Goal: Task Accomplishment & Management: Use online tool/utility

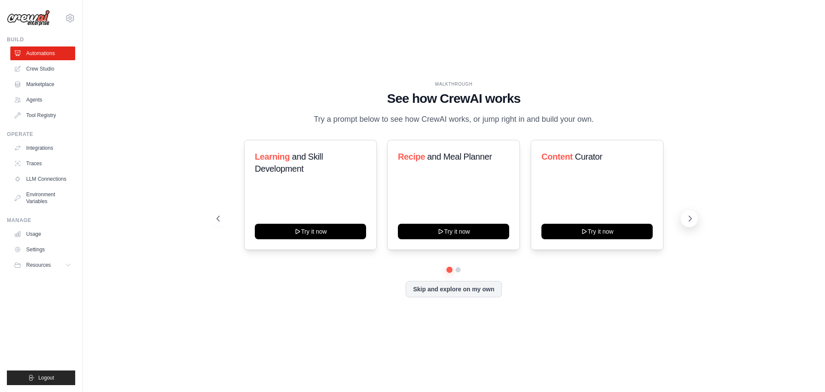
click at [690, 218] on icon at bounding box center [690, 218] width 9 height 9
click at [46, 71] on link "Crew Studio" at bounding box center [43, 69] width 65 height 14
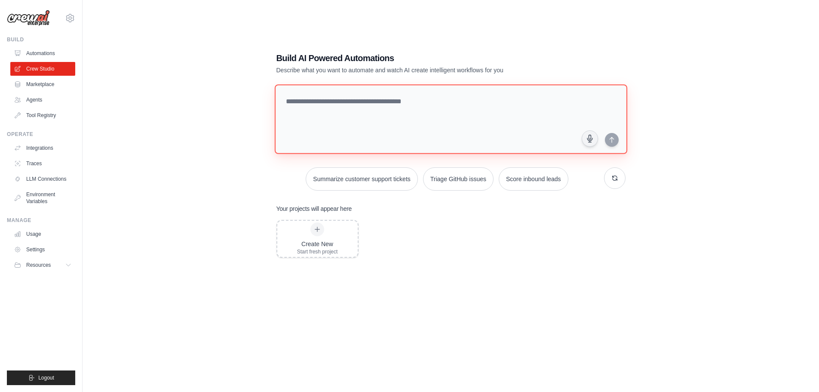
click at [411, 123] on textarea at bounding box center [450, 119] width 352 height 70
click at [38, 100] on link "Agents" at bounding box center [43, 100] width 65 height 14
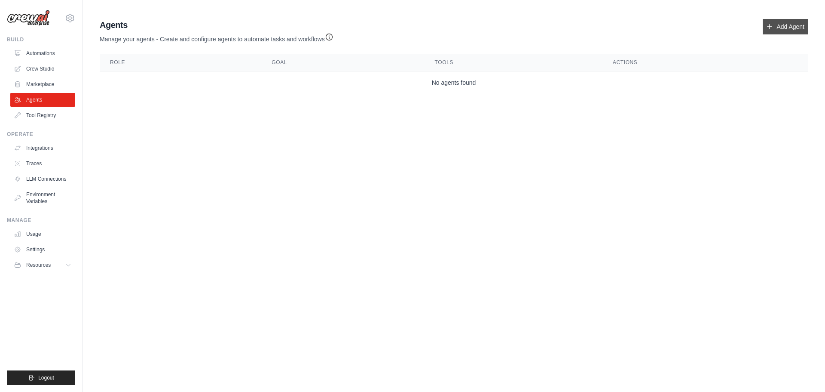
click at [775, 27] on link "Add Agent" at bounding box center [785, 26] width 45 height 15
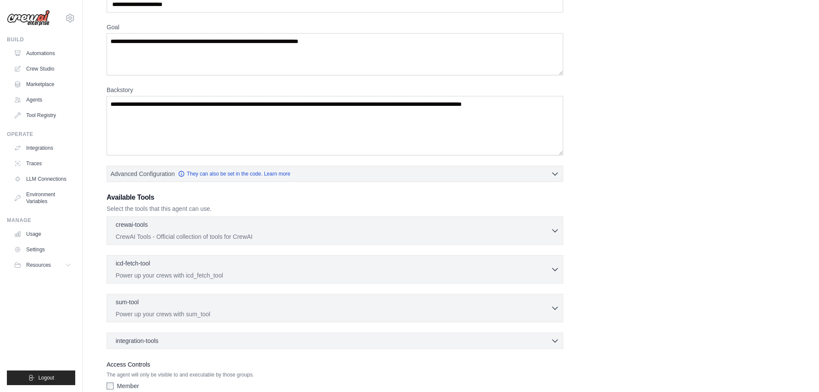
scroll to position [108, 0]
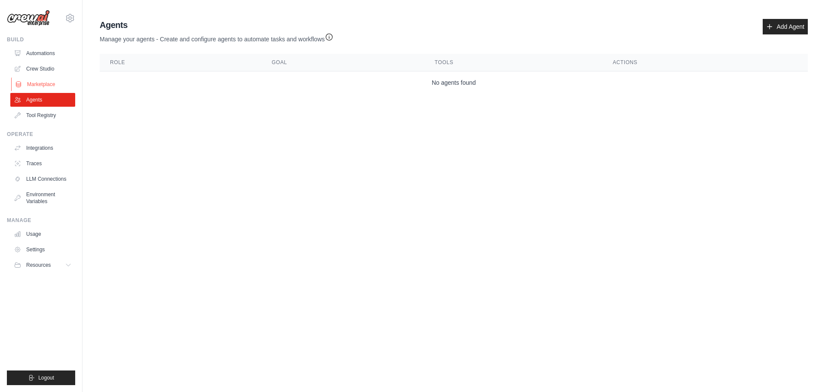
click at [59, 84] on link "Marketplace" at bounding box center [43, 84] width 65 height 14
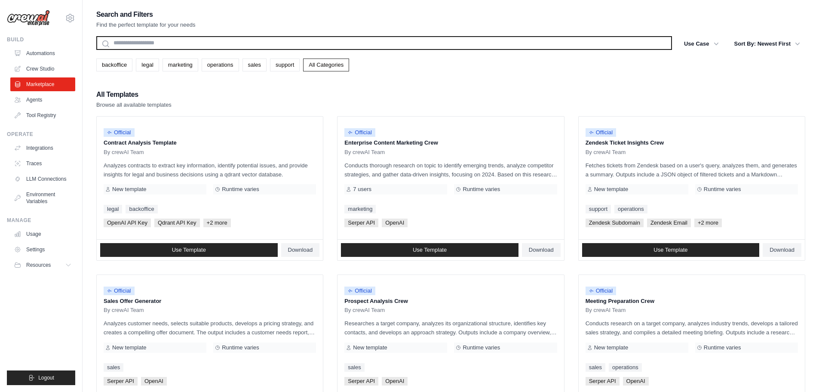
click at [193, 44] on input "text" at bounding box center [384, 43] width 576 height 14
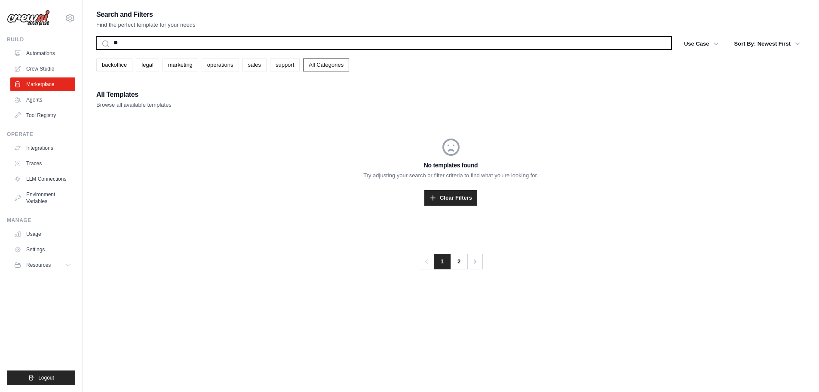
type input "*"
type input "***"
click at [96, 49] on button "Search" at bounding box center [96, 49] width 0 height 0
drag, startPoint x: 177, startPoint y: 39, endPoint x: 96, endPoint y: 34, distance: 80.6
click at [104, 36] on input "***" at bounding box center [384, 43] width 576 height 14
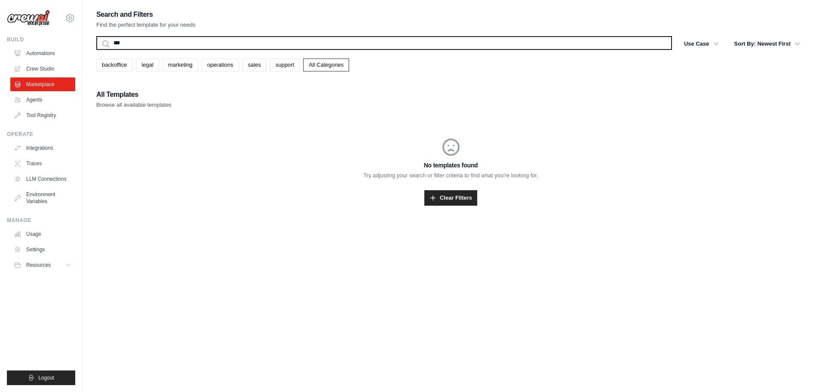
type input "***"
click at [96, 49] on button "Search" at bounding box center [96, 49] width 0 height 0
drag, startPoint x: 178, startPoint y: 43, endPoint x: 41, endPoint y: 40, distance: 136.3
click at [48, 40] on div "kjyjyh8@gmail.com Settings Build Automations Crew Studio" at bounding box center [409, 204] width 819 height 409
click at [148, 43] on input "***" at bounding box center [384, 43] width 576 height 14
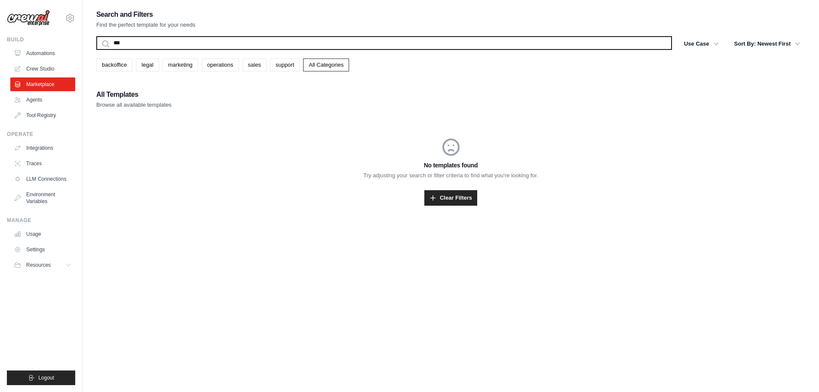
drag, startPoint x: 154, startPoint y: 43, endPoint x: 66, endPoint y: 38, distance: 88.2
click at [66, 38] on div "kjyjyh8@gmail.com Settings Build Automations Crew Studio" at bounding box center [409, 204] width 819 height 409
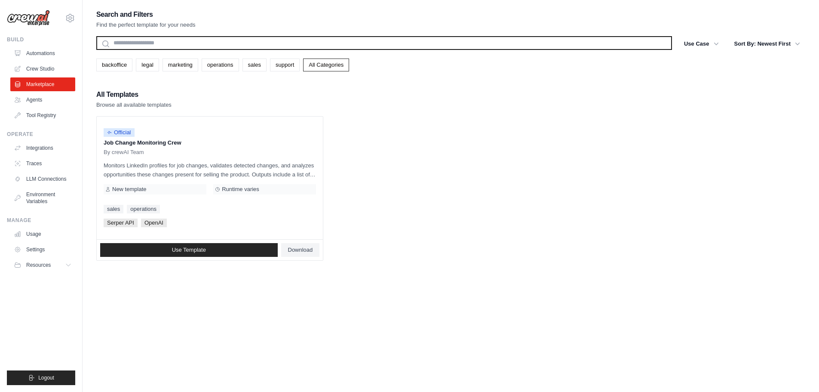
type input "*"
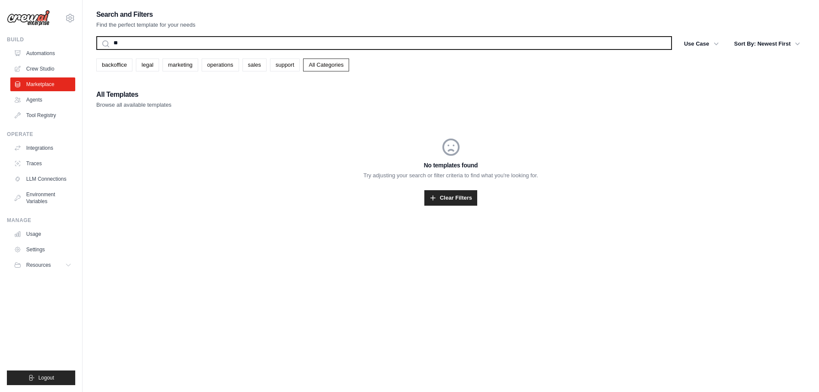
type input "*"
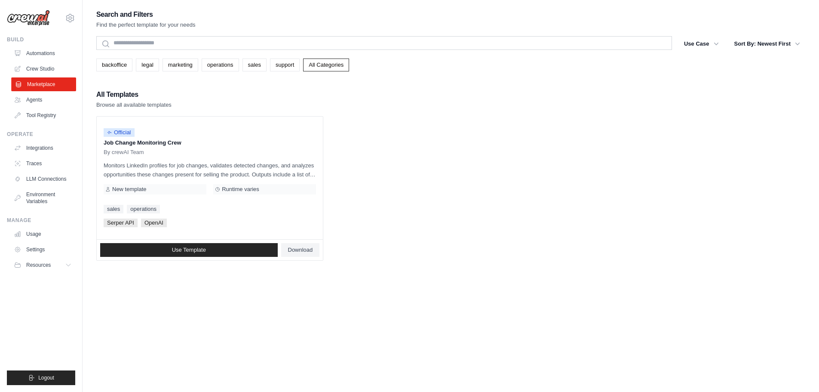
click at [44, 86] on link "Marketplace" at bounding box center [43, 84] width 65 height 14
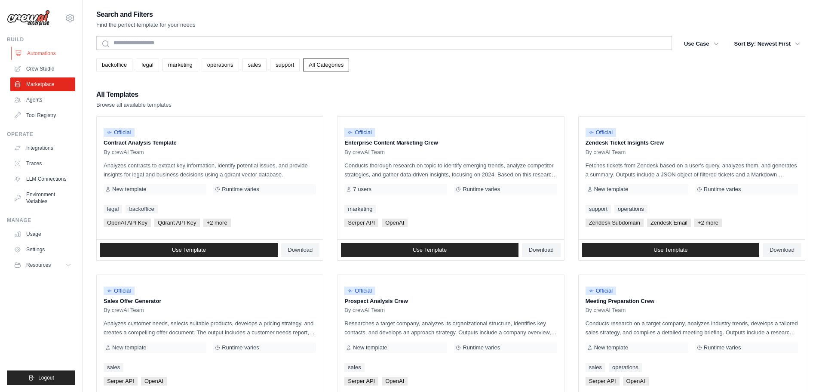
click at [35, 55] on link "Automations" at bounding box center [43, 53] width 65 height 14
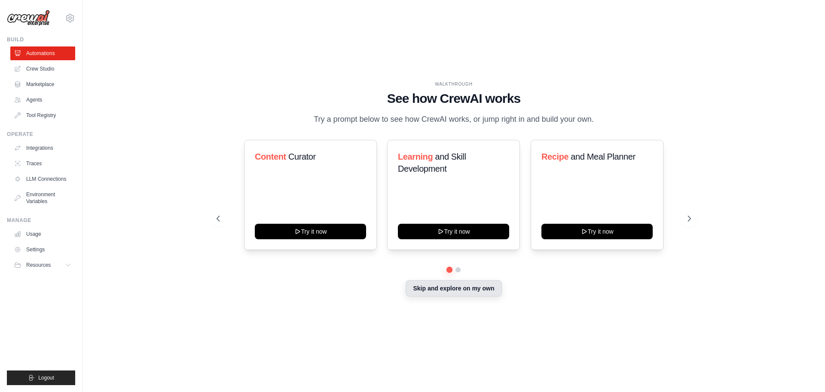
click at [462, 295] on button "Skip and explore on my own" at bounding box center [454, 288] width 96 height 16
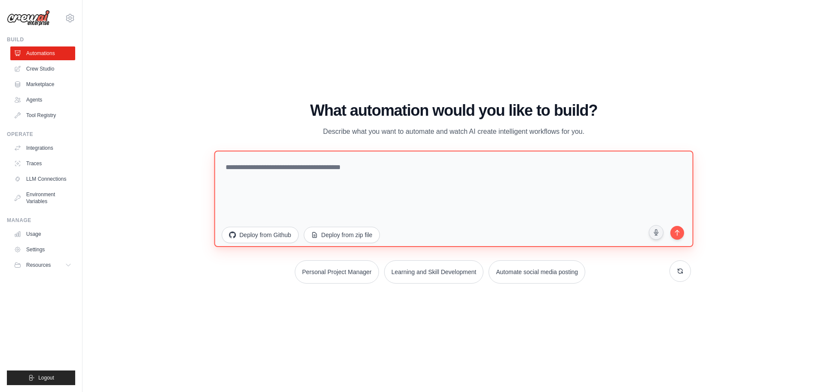
click at [337, 177] on textarea at bounding box center [453, 198] width 479 height 96
type textarea "*"
type textarea "**********"
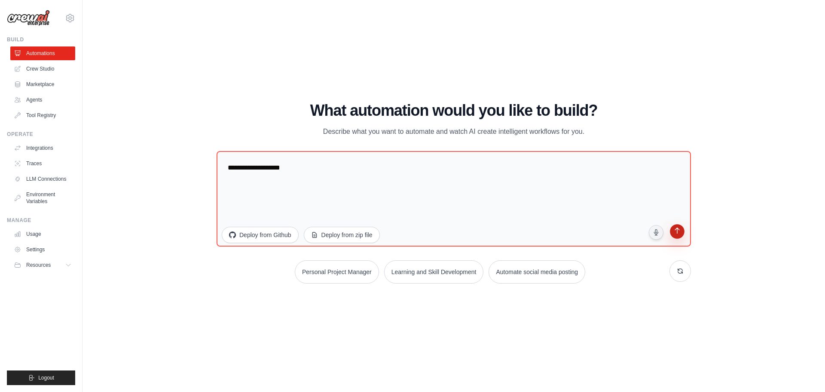
click at [679, 231] on icon "submit" at bounding box center [677, 231] width 8 height 8
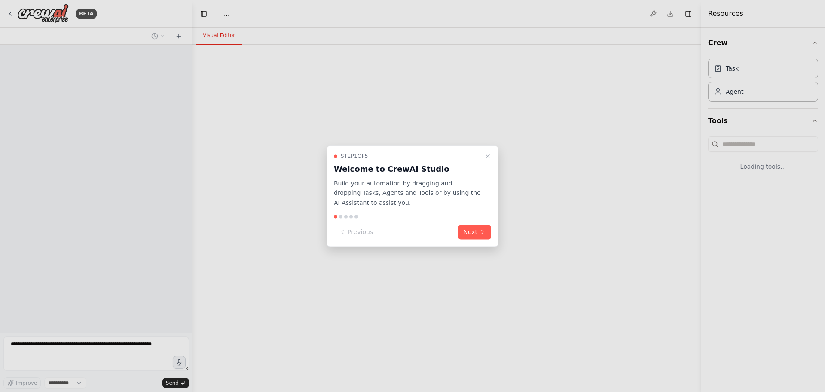
select select "****"
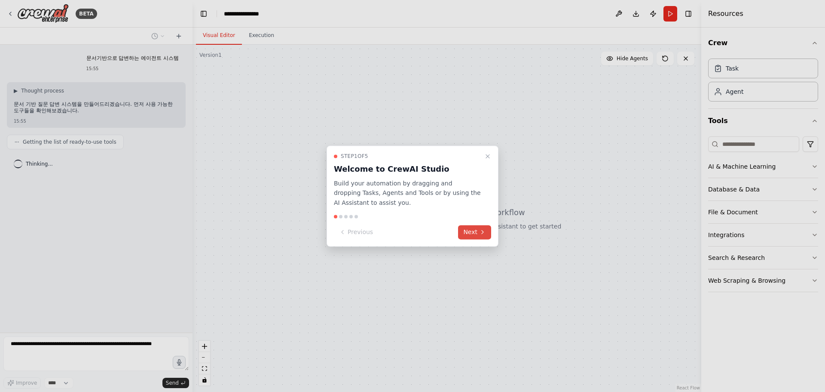
click at [481, 229] on icon at bounding box center [482, 232] width 7 height 7
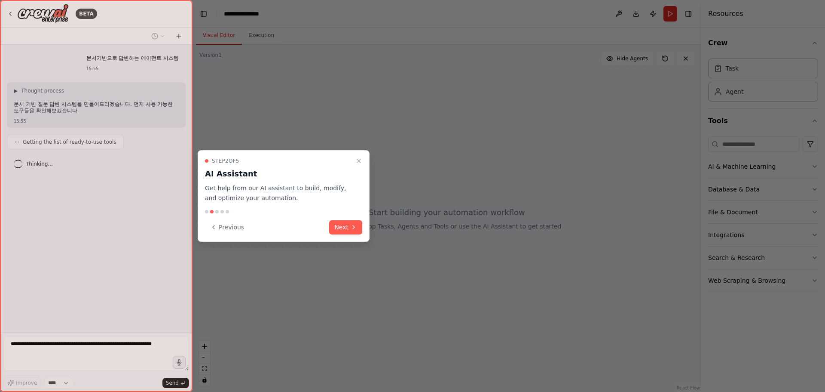
drag, startPoint x: 356, startPoint y: 230, endPoint x: 362, endPoint y: 233, distance: 6.4
click at [356, 230] on button "Next" at bounding box center [345, 227] width 33 height 14
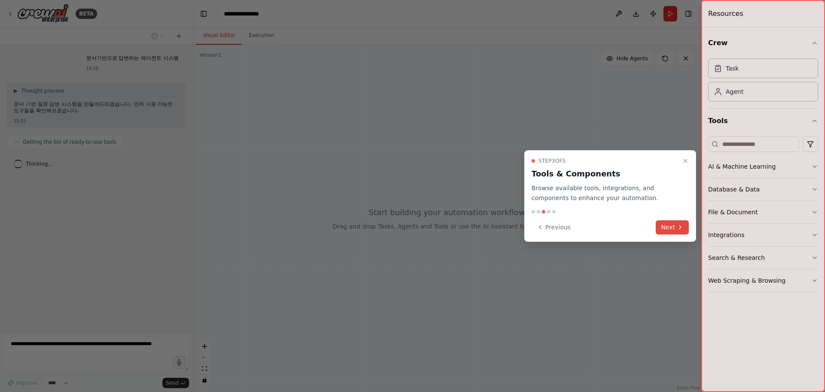
click at [663, 225] on button "Next" at bounding box center [672, 227] width 33 height 14
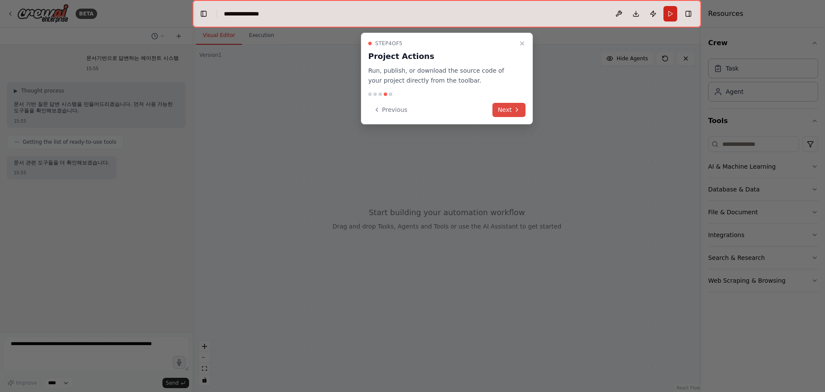
click at [506, 113] on button "Next" at bounding box center [509, 110] width 33 height 14
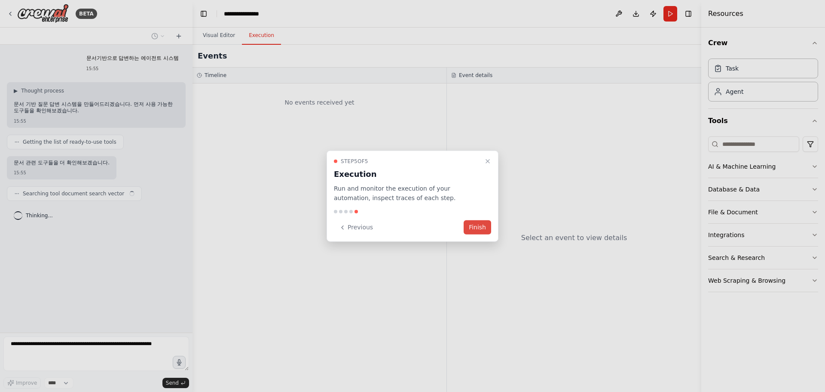
click at [481, 226] on button "Finish" at bounding box center [478, 227] width 28 height 14
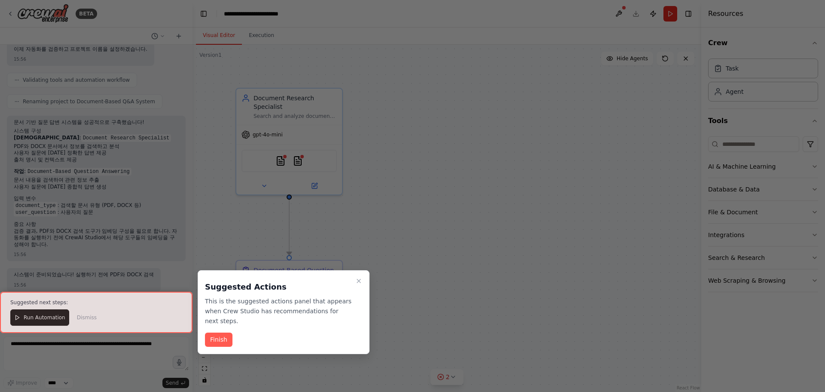
scroll to position [517, 0]
click at [215, 341] on button "Finish" at bounding box center [219, 339] width 28 height 14
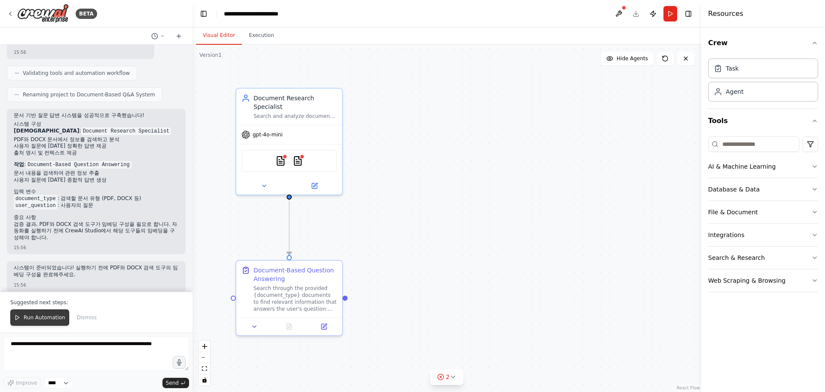
click at [38, 319] on span "Run Automation" at bounding box center [45, 317] width 42 height 7
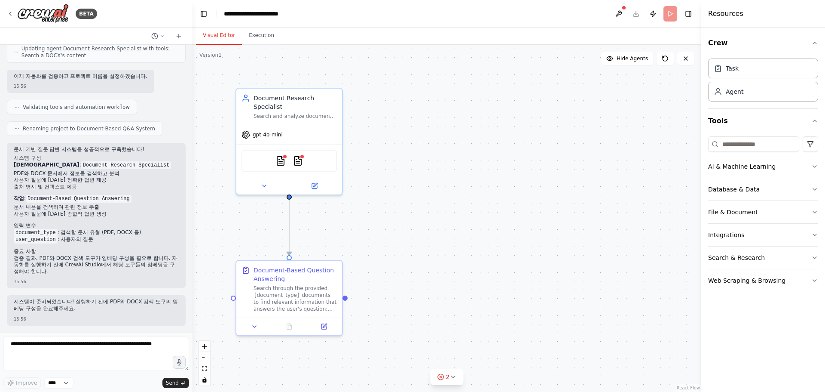
scroll to position [476, 0]
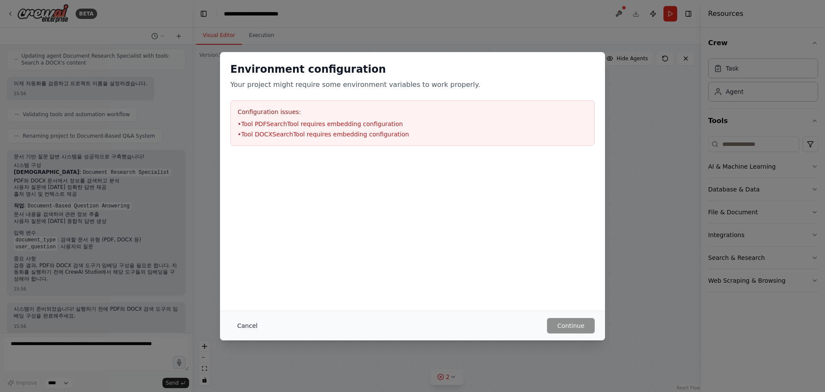
click at [252, 326] on button "Cancel" at bounding box center [247, 325] width 34 height 15
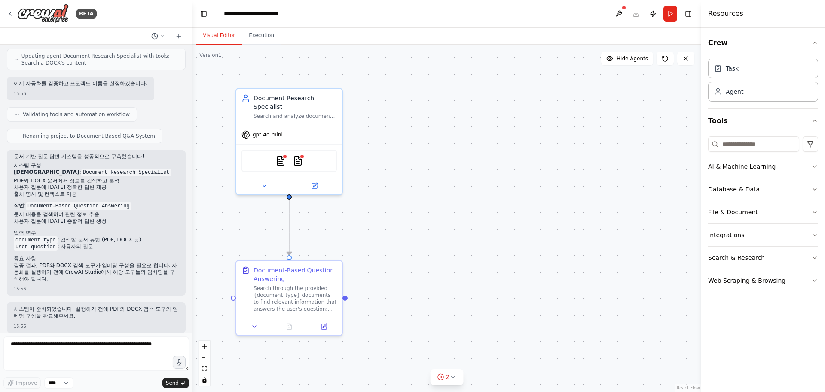
click at [116, 310] on p "시스템이 준비되었습니다! 실행하기 전에 PDF와 DOCX 검색 도구의 임베딩 구성을 완료해주세요." at bounding box center [96, 312] width 165 height 13
click at [454, 377] on icon at bounding box center [453, 376] width 7 height 7
drag, startPoint x: 507, startPoint y: 376, endPoint x: 382, endPoint y: 368, distance: 125.8
click at [382, 368] on div "Issues found Tool PDFSearchTool requires embedding configuration Tool DOCXSearc…" at bounding box center [447, 359] width 168 height 50
click at [511, 343] on button at bounding box center [516, 343] width 15 height 10
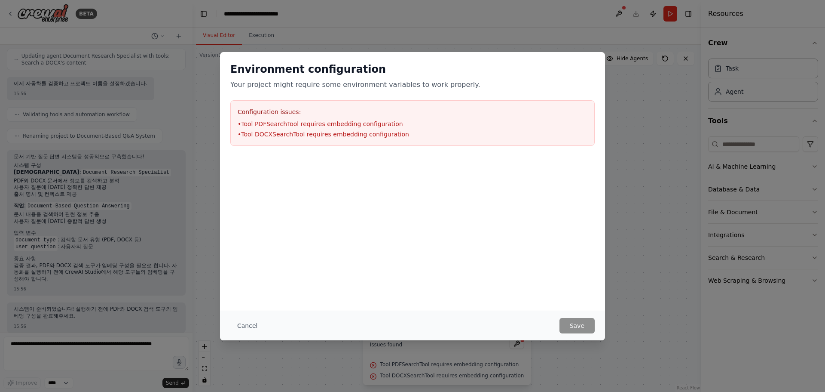
click at [347, 135] on li "• Tool DOCXSearchTool requires embedding configuration" at bounding box center [413, 134] width 350 height 9
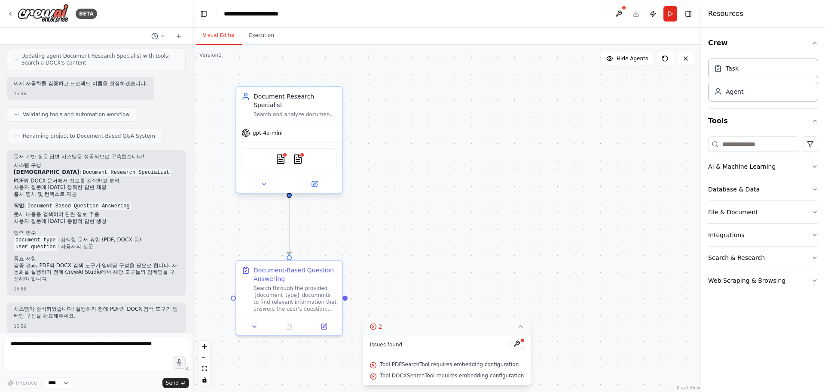
click at [291, 159] on div "PDFSearchTool DOCXSearchTool" at bounding box center [289, 159] width 95 height 22
click at [281, 154] on img at bounding box center [281, 159] width 10 height 10
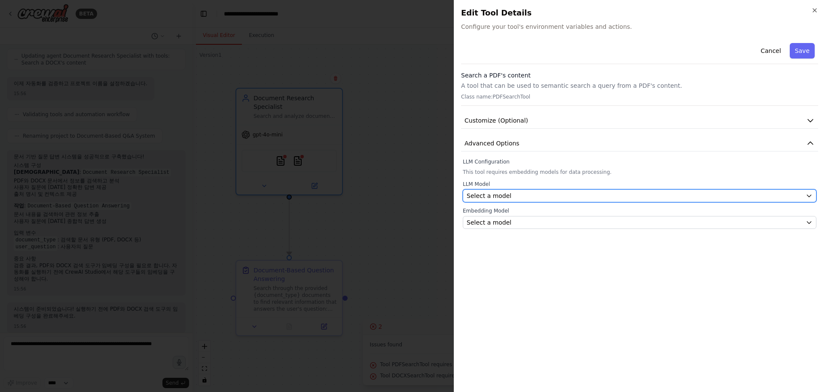
click at [547, 199] on div "Select a model" at bounding box center [635, 195] width 336 height 9
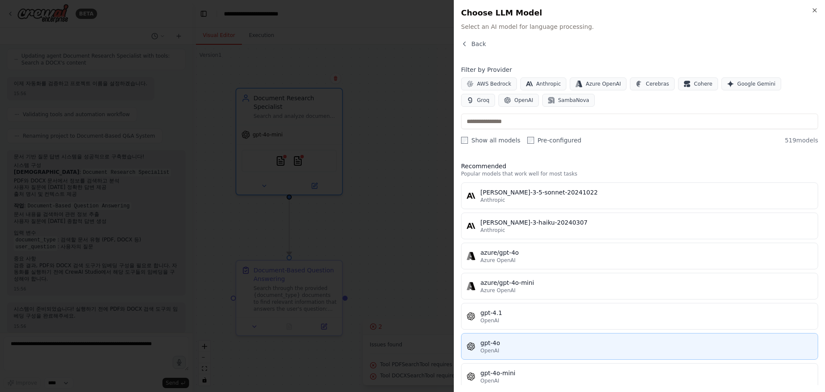
click at [544, 347] on div "OpenAI" at bounding box center [647, 350] width 332 height 7
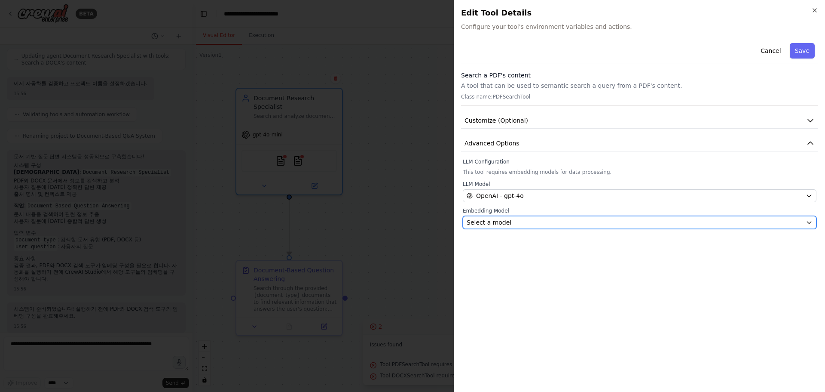
click at [515, 225] on div "Select a model" at bounding box center [635, 222] width 336 height 9
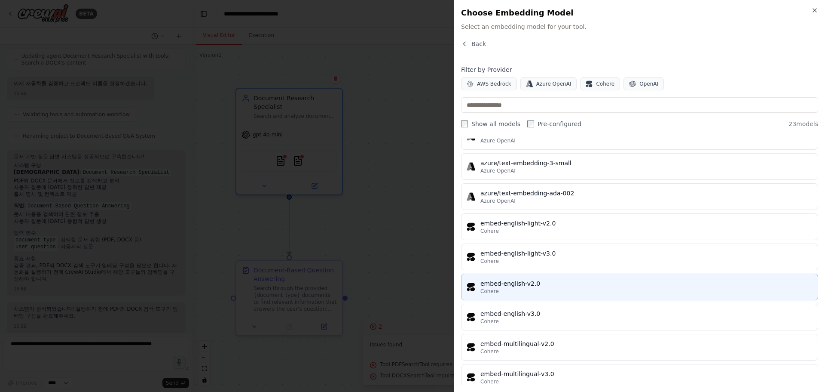
scroll to position [477, 0]
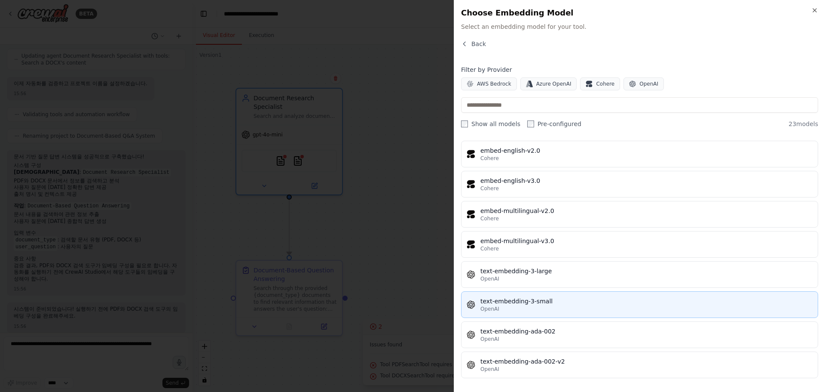
click at [599, 304] on div "text-embedding-3-small" at bounding box center [647, 301] width 332 height 9
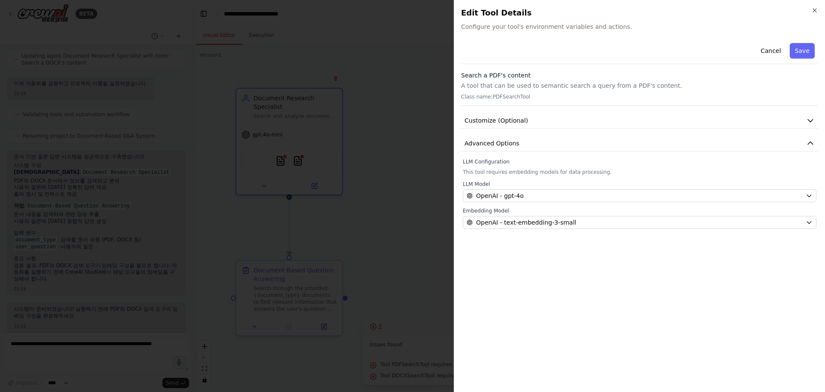
click at [436, 145] on div at bounding box center [412, 196] width 825 height 392
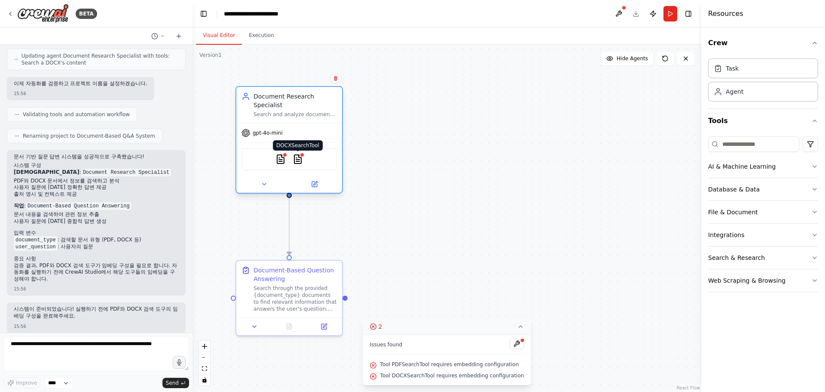
click at [297, 154] on img at bounding box center [298, 159] width 10 height 10
click at [297, 155] on img at bounding box center [298, 159] width 10 height 10
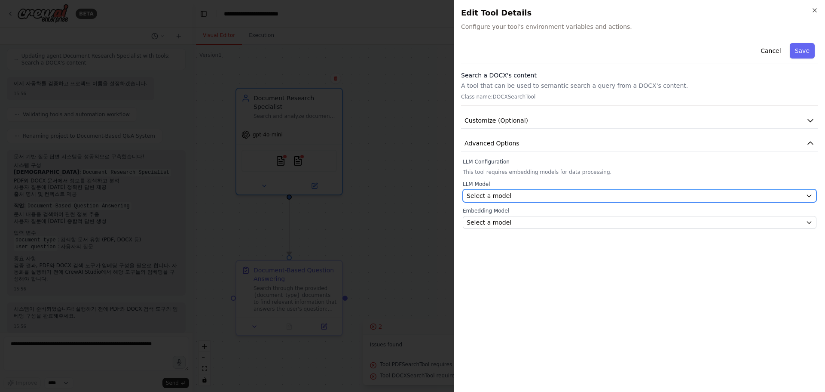
click at [547, 195] on div "Select a model" at bounding box center [635, 195] width 336 height 9
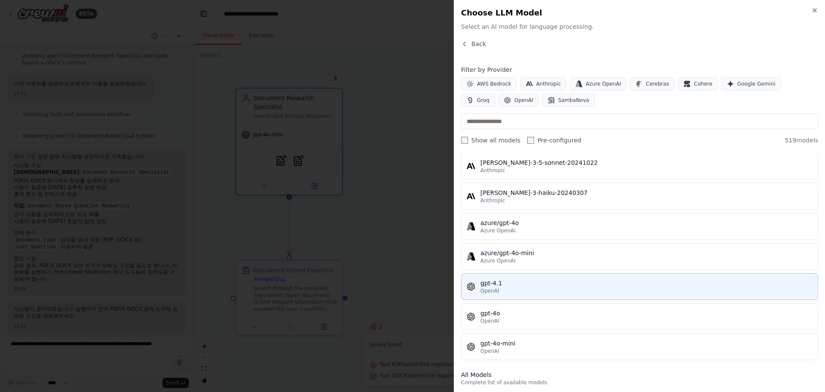
scroll to position [43, 0]
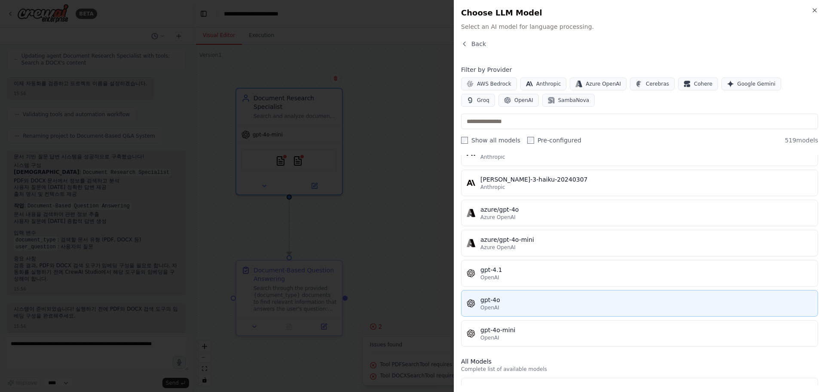
click at [529, 308] on div "OpenAI" at bounding box center [647, 307] width 332 height 7
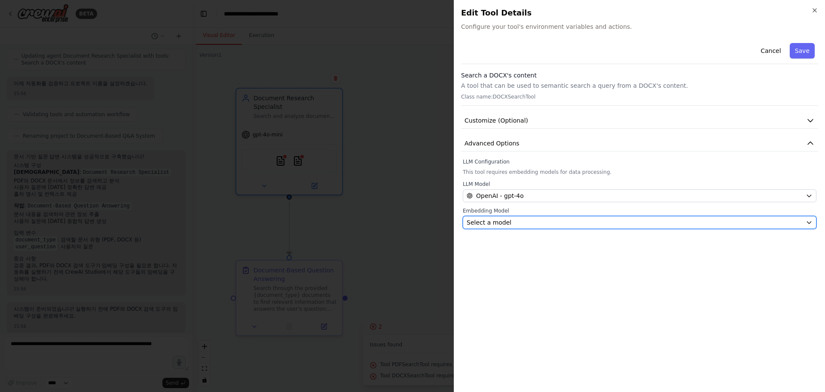
click at [487, 222] on span "Select a model" at bounding box center [489, 222] width 45 height 9
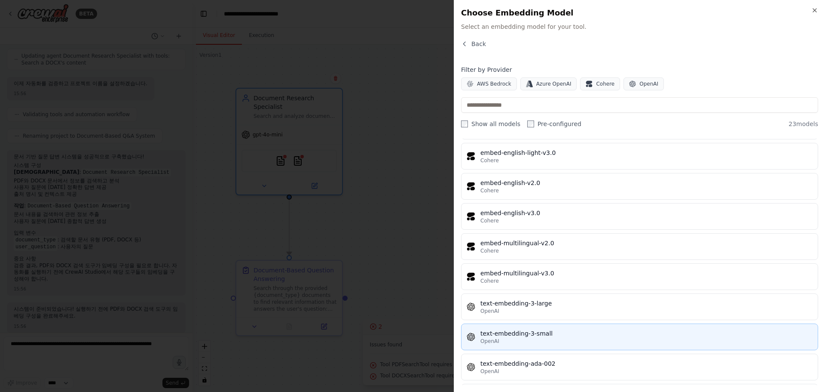
scroll to position [477, 0]
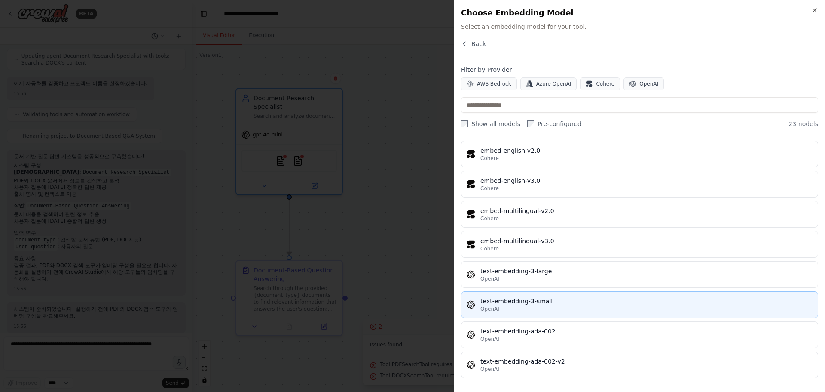
click at [566, 307] on div "OpenAI" at bounding box center [647, 308] width 332 height 7
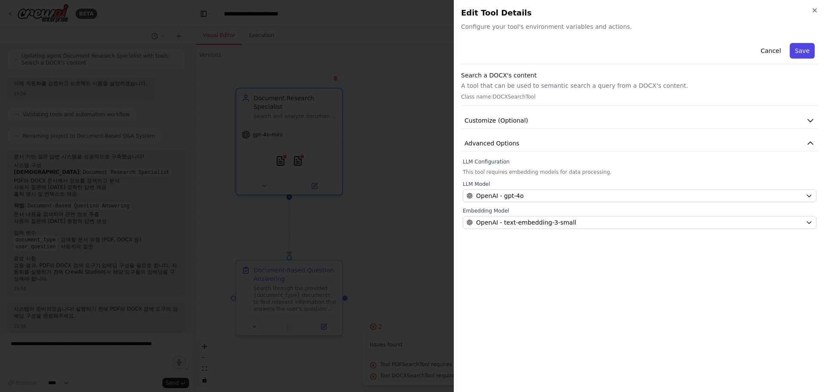
click at [802, 47] on button "Save" at bounding box center [802, 50] width 25 height 15
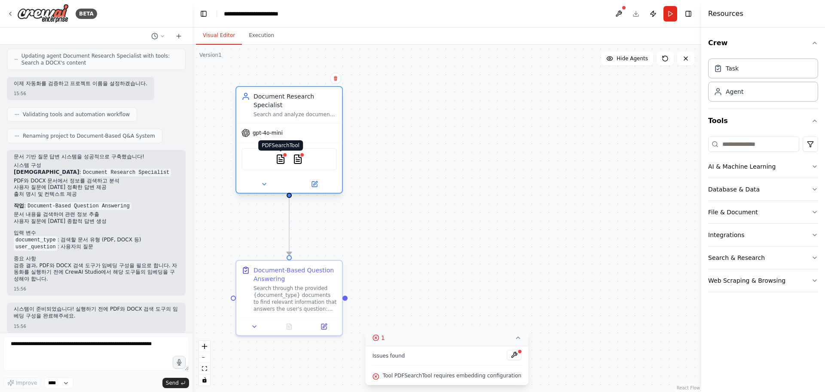
click at [278, 154] on img at bounding box center [281, 159] width 10 height 10
click at [282, 154] on img at bounding box center [281, 159] width 10 height 10
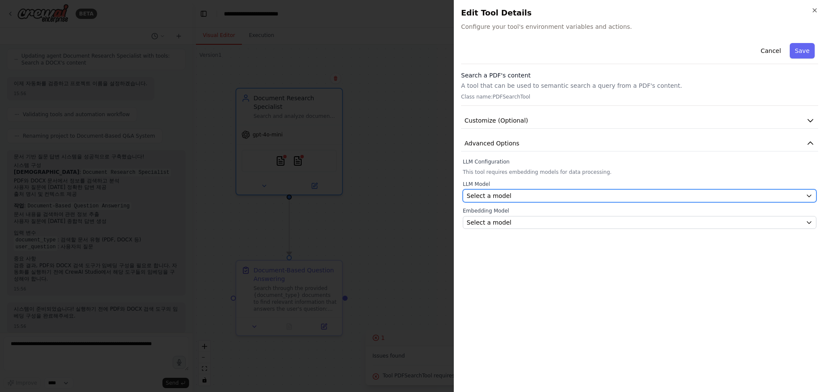
click at [558, 198] on div "Select a model" at bounding box center [635, 195] width 336 height 9
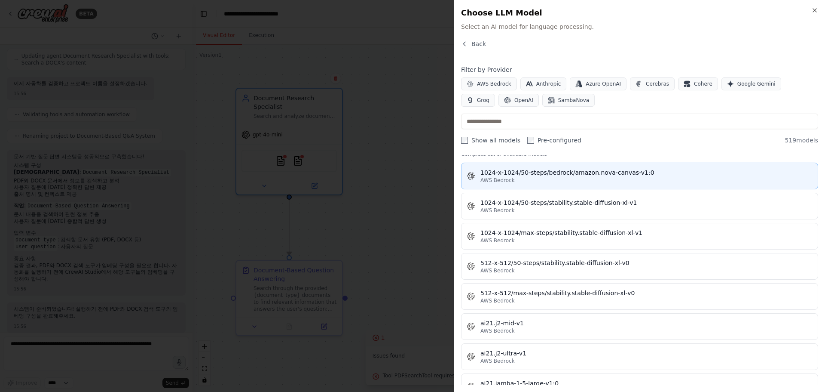
scroll to position [172, 0]
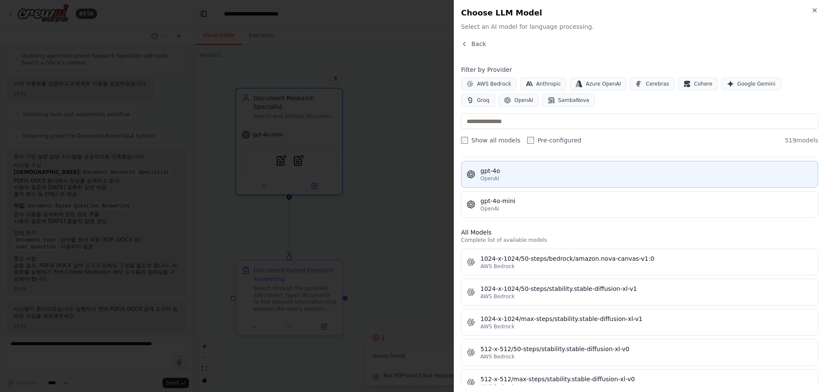
click at [511, 178] on div "OpenAI" at bounding box center [647, 178] width 332 height 7
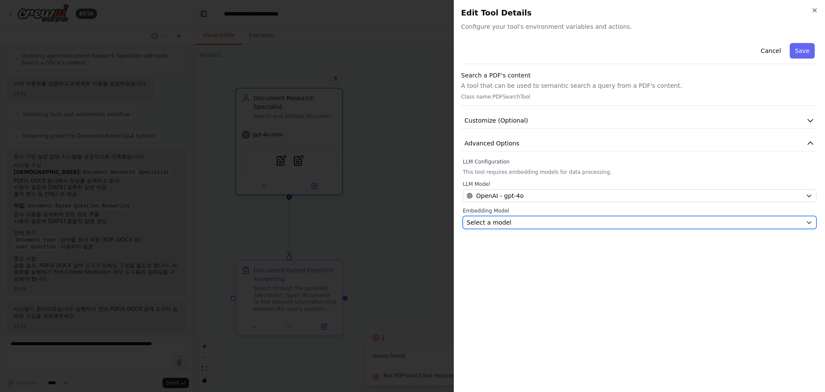
click at [521, 222] on div "Select a model" at bounding box center [635, 222] width 336 height 9
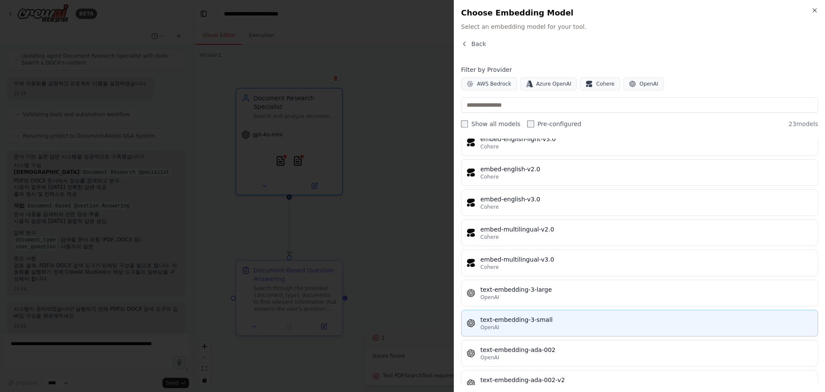
scroll to position [477, 0]
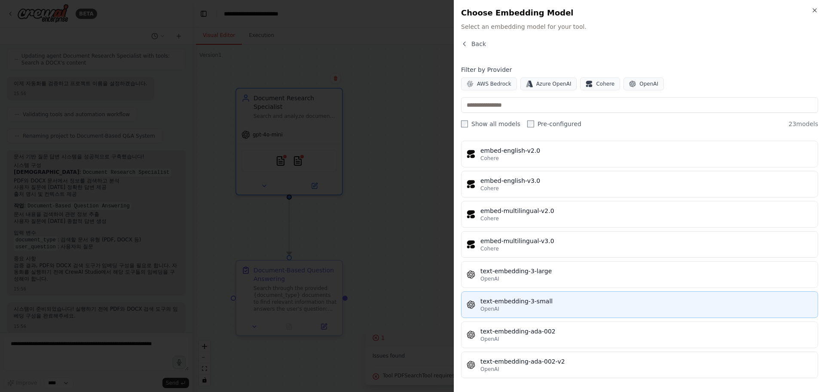
click at [563, 305] on div "OpenAI" at bounding box center [647, 308] width 332 height 7
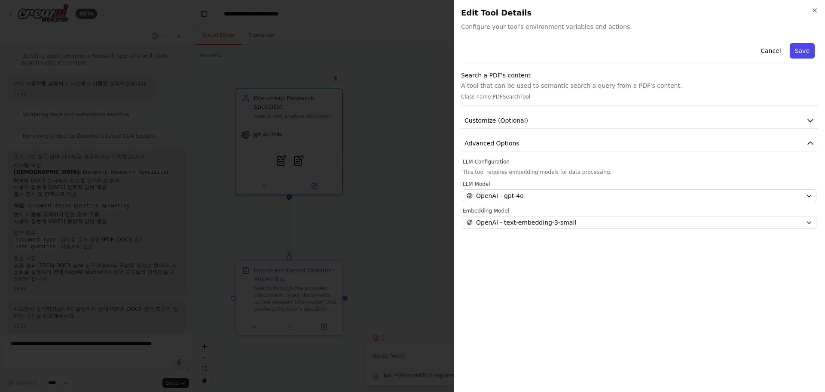
click at [806, 50] on button "Save" at bounding box center [802, 50] width 25 height 15
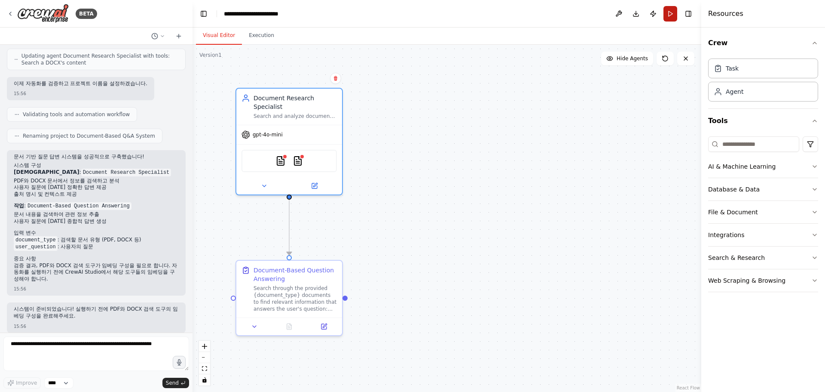
click at [673, 14] on button "Run" at bounding box center [671, 13] width 14 height 15
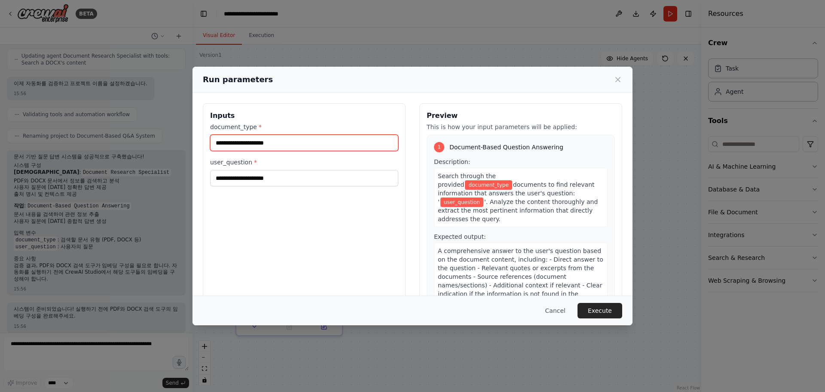
click at [283, 143] on input "document_type *" at bounding box center [304, 143] width 188 height 16
click at [263, 142] on input "document_type *" at bounding box center [304, 143] width 188 height 16
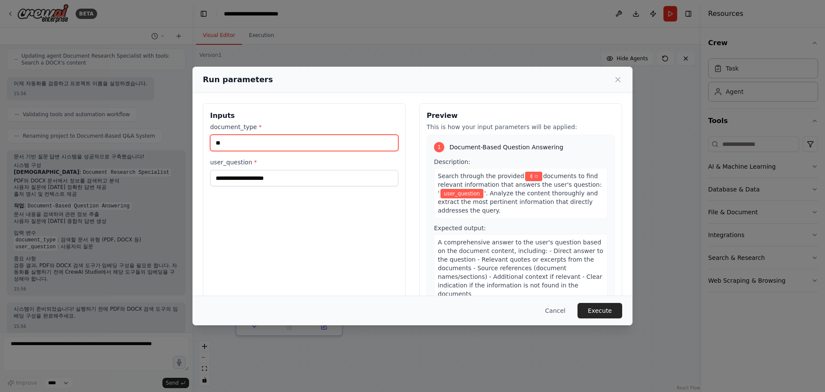
type input "*"
type input "***"
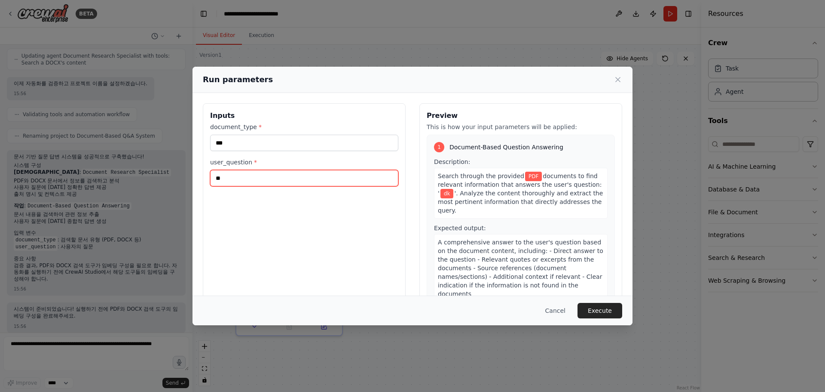
type input "*"
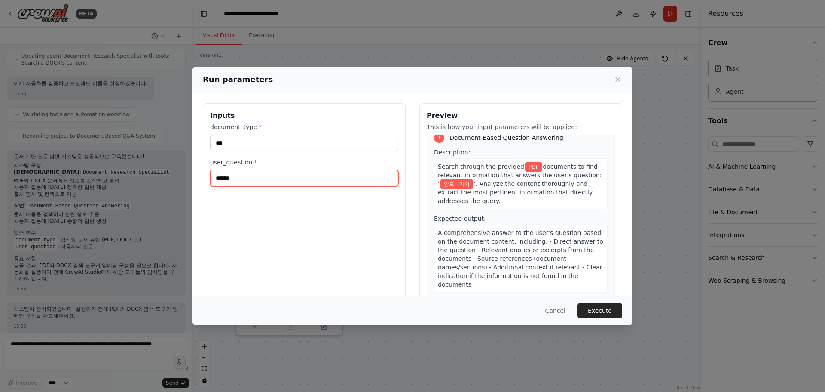
click at [297, 179] on input "*****" at bounding box center [304, 178] width 188 height 16
type input "**********"
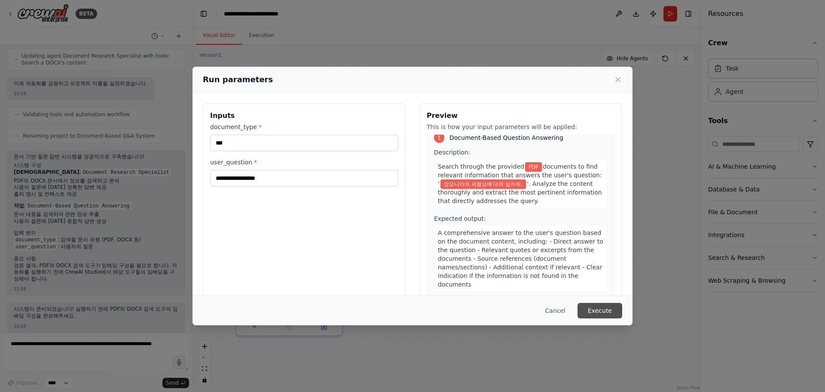
click at [591, 307] on button "Execute" at bounding box center [600, 310] width 45 height 15
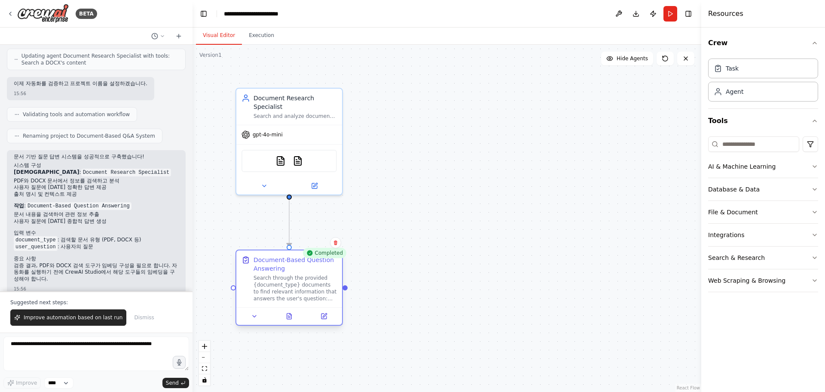
drag, startPoint x: 297, startPoint y: 296, endPoint x: 296, endPoint y: 285, distance: 11.3
click at [296, 285] on div "Search through the provided {document_type} documents to find relevant informat…" at bounding box center [295, 288] width 83 height 28
click at [297, 283] on div "Search through the provided {document_type} documents to find relevant informat…" at bounding box center [295, 288] width 83 height 28
click at [401, 283] on div ".deletable-edge-delete-btn { width: 20px; height: 20px; border: 0px solid #ffff…" at bounding box center [447, 218] width 509 height 347
click at [398, 307] on div ".deletable-edge-delete-btn { width: 20px; height: 20px; border: 0px solid #ffff…" at bounding box center [447, 218] width 509 height 347
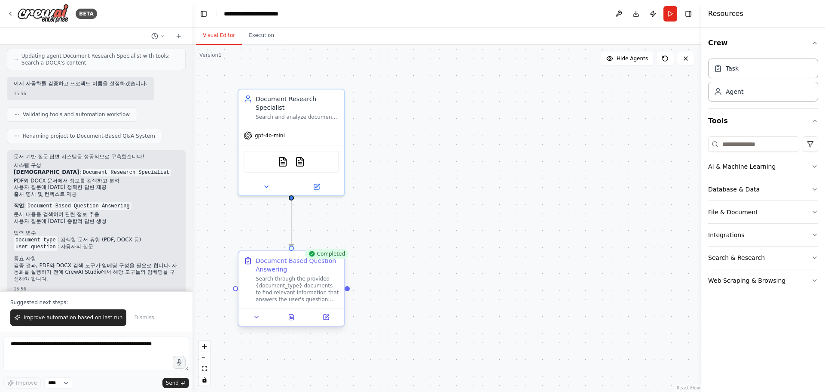
click at [333, 281] on div "Search through the provided {document_type} documents to find relevant informat…" at bounding box center [297, 289] width 83 height 28
click at [255, 319] on icon at bounding box center [256, 316] width 7 height 7
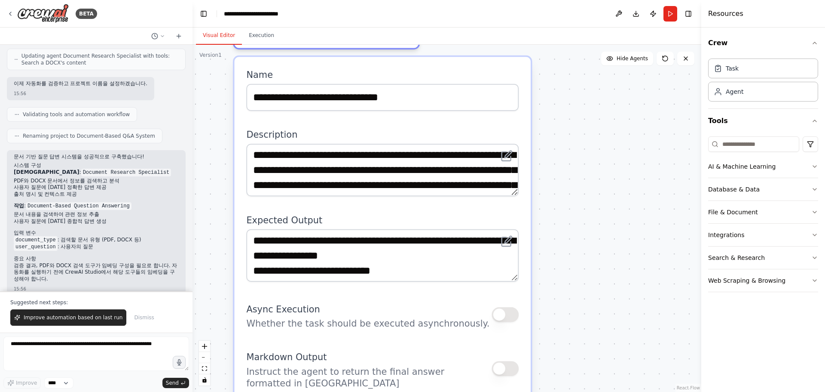
drag, startPoint x: 410, startPoint y: 350, endPoint x: 581, endPoint y: 147, distance: 265.3
click at [586, 145] on div ".deletable-edge-delete-btn { width: 20px; height: 20px; border: 0px solid #ffff…" at bounding box center [447, 218] width 509 height 347
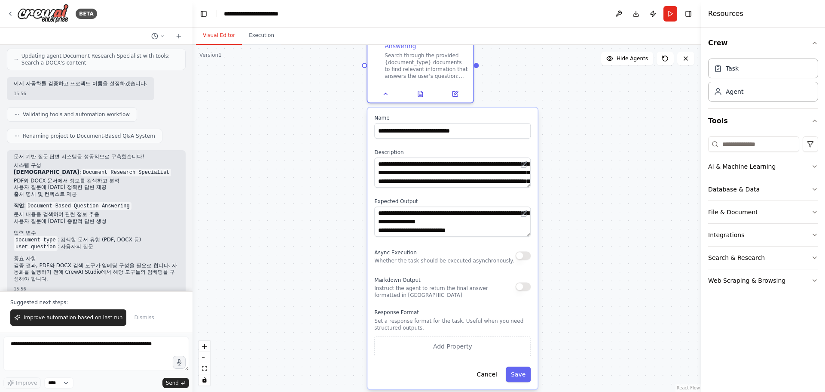
drag, startPoint x: 559, startPoint y: 278, endPoint x: 460, endPoint y: 270, distance: 99.2
click at [460, 270] on div ".deletable-edge-delete-btn { width: 20px; height: 20px; border: 0px solid #ffff…" at bounding box center [447, 218] width 509 height 347
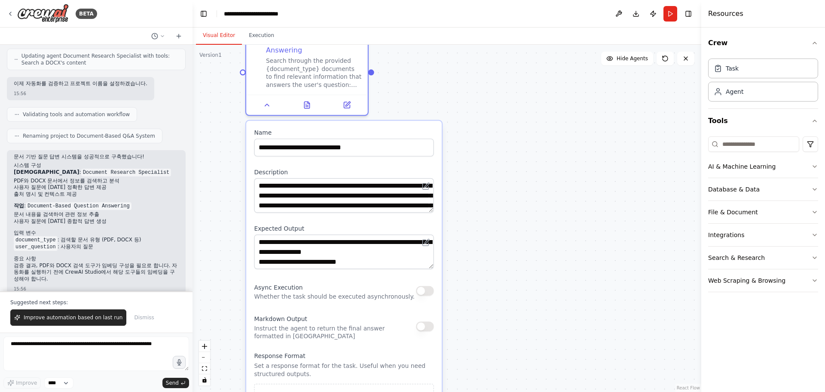
drag, startPoint x: 476, startPoint y: 287, endPoint x: 479, endPoint y: 316, distance: 29.4
click at [481, 342] on div ".deletable-edge-delete-btn { width: 20px; height: 20px; border: 0px solid #ffff…" at bounding box center [447, 218] width 509 height 347
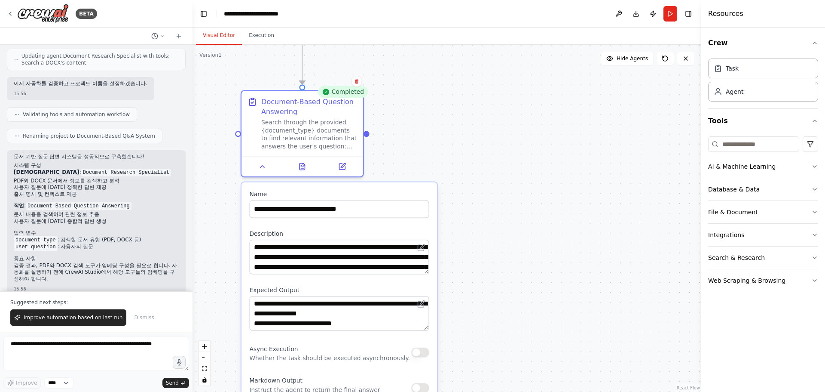
drag, startPoint x: 502, startPoint y: 218, endPoint x: 491, endPoint y: 292, distance: 74.7
click at [491, 290] on div ".deletable-edge-delete-btn { width: 20px; height: 20px; border: 0px solid #ffff…" at bounding box center [447, 218] width 509 height 347
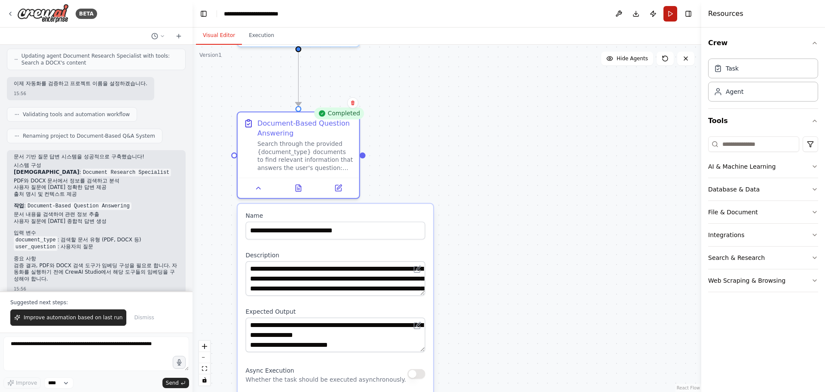
click at [666, 15] on button "Run" at bounding box center [671, 13] width 14 height 15
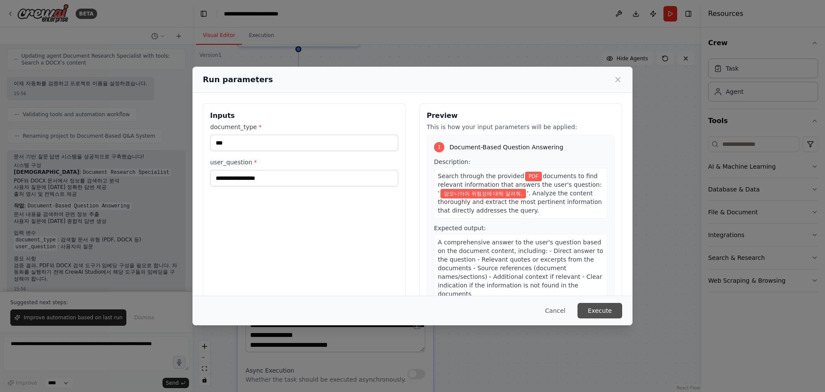
click at [595, 307] on button "Execute" at bounding box center [600, 310] width 45 height 15
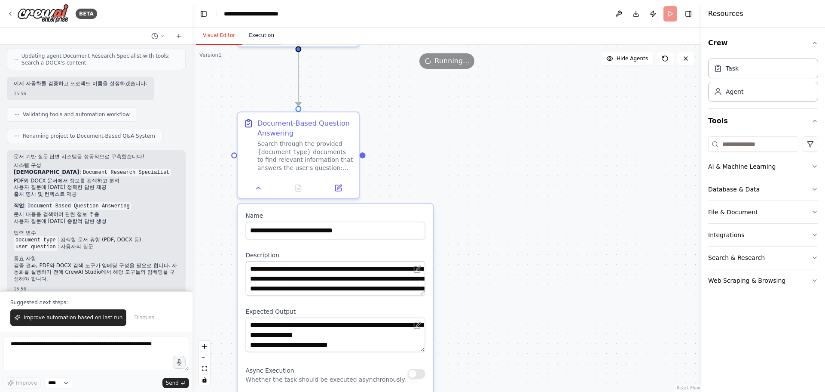
click at [264, 37] on button "Execution" at bounding box center [261, 36] width 39 height 18
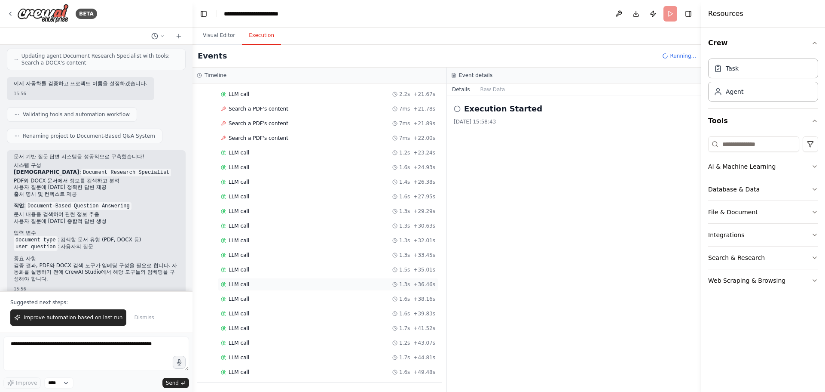
scroll to position [597, 0]
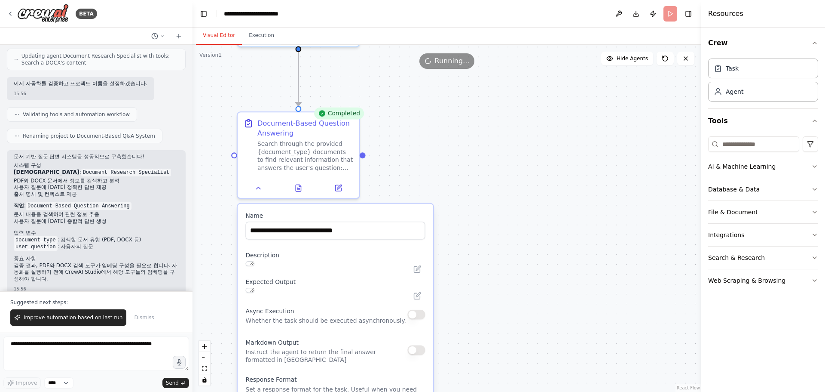
click at [221, 37] on button "Visual Editor" at bounding box center [219, 36] width 46 height 18
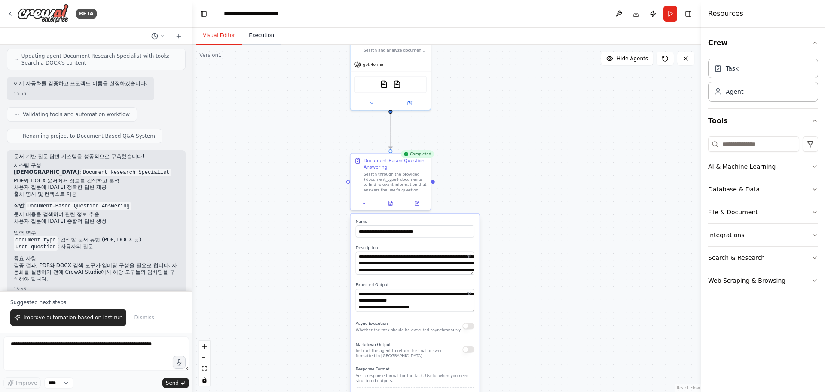
click at [265, 37] on button "Execution" at bounding box center [261, 36] width 39 height 18
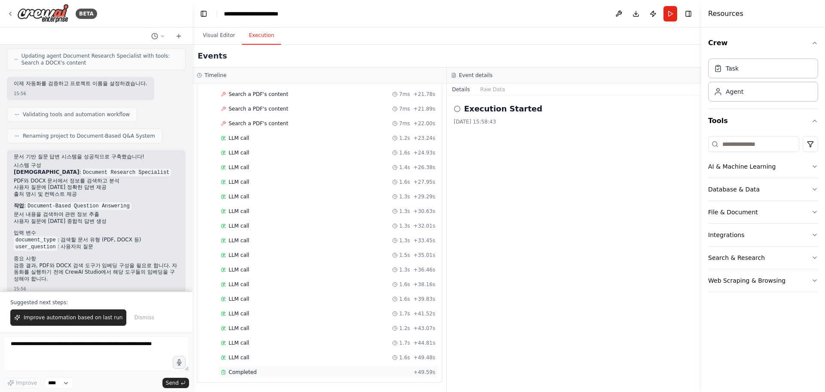
click at [289, 369] on div "Completed" at bounding box center [315, 371] width 189 height 7
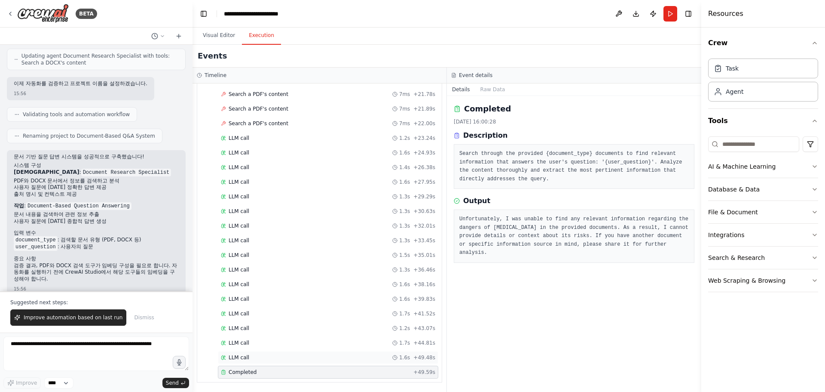
click at [292, 363] on div "LLM call 1.6s + 49.48s" at bounding box center [328, 357] width 221 height 13
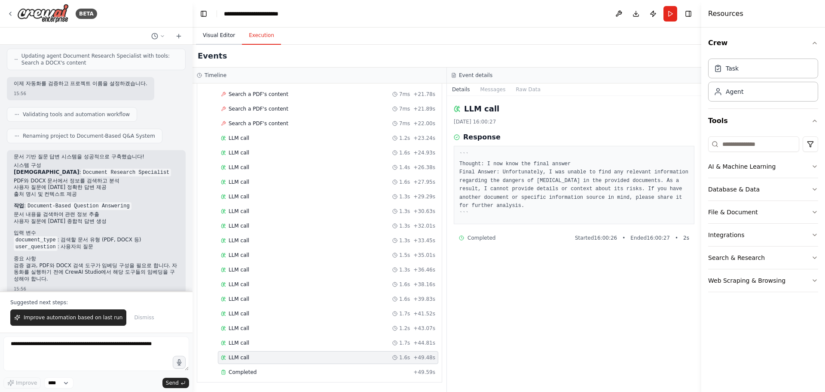
click at [214, 42] on button "Visual Editor" at bounding box center [219, 36] width 46 height 18
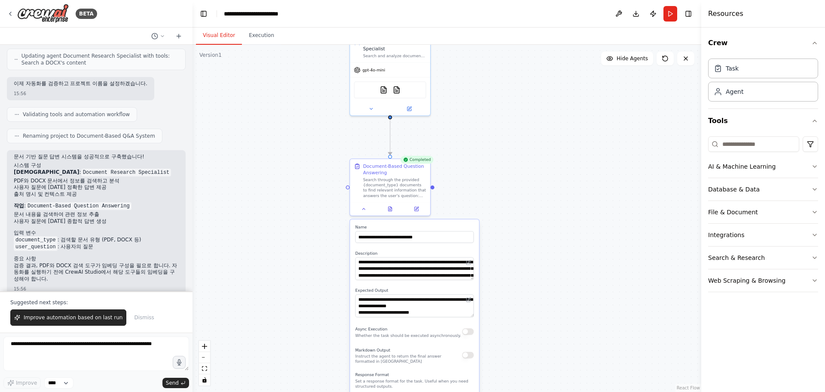
drag, startPoint x: 465, startPoint y: 120, endPoint x: 445, endPoint y: 239, distance: 120.8
click at [445, 239] on div ".deletable-edge-delete-btn { width: 20px; height: 20px; border: 0px solid #ffff…" at bounding box center [447, 218] width 509 height 347
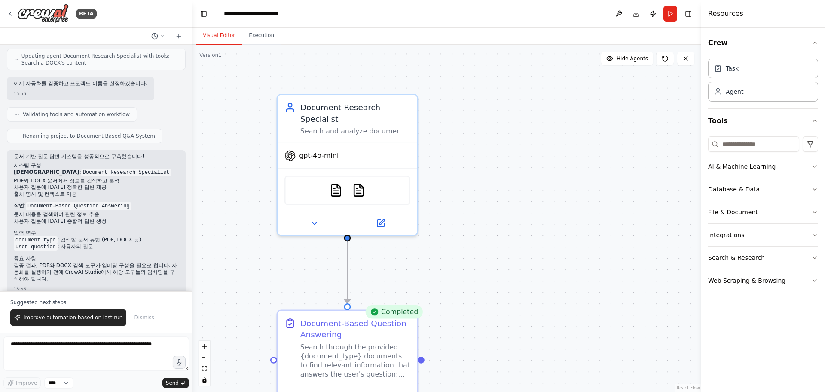
drag, startPoint x: 469, startPoint y: 271, endPoint x: 482, endPoint y: 196, distance: 76.3
click at [482, 196] on div ".deletable-edge-delete-btn { width: 20px; height: 20px; border: 0px solid #ffff…" at bounding box center [447, 218] width 509 height 347
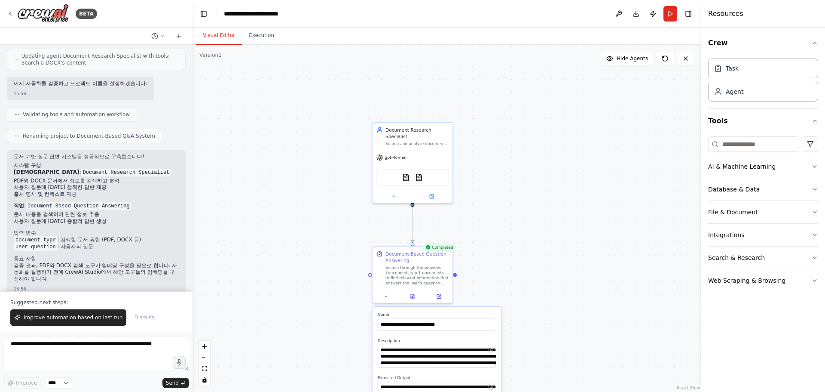
click at [670, 11] on button "Run" at bounding box center [671, 13] width 14 height 15
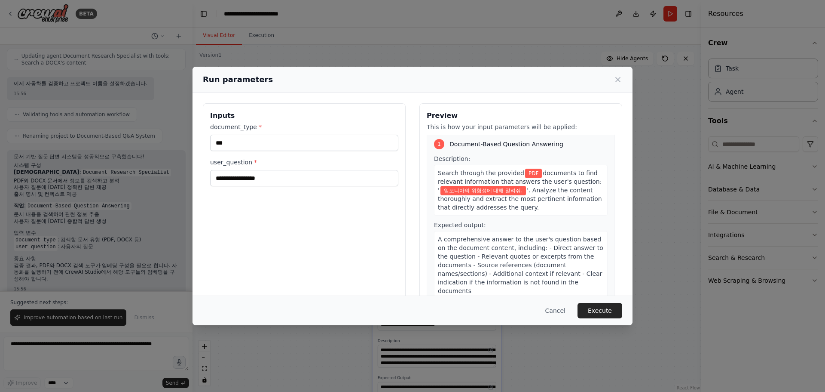
scroll to position [0, 0]
click at [550, 312] on button "Cancel" at bounding box center [556, 310] width 34 height 15
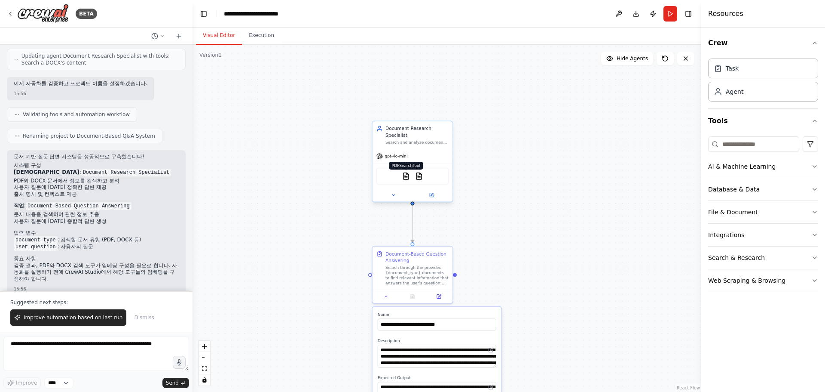
click at [409, 172] on img at bounding box center [406, 176] width 8 height 8
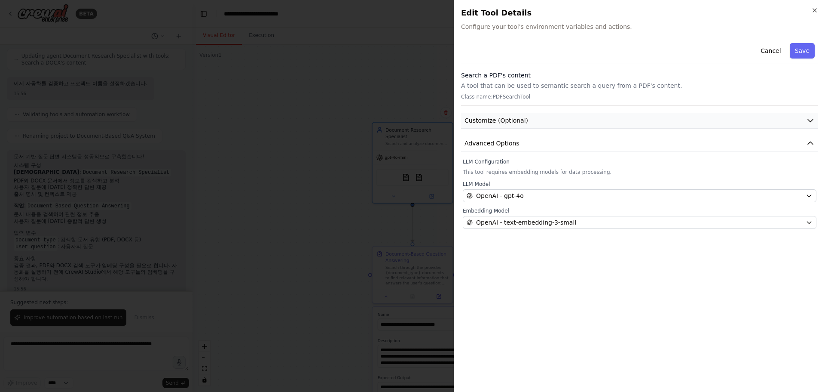
click at [581, 126] on button "Customize (Optional)" at bounding box center [639, 121] width 357 height 16
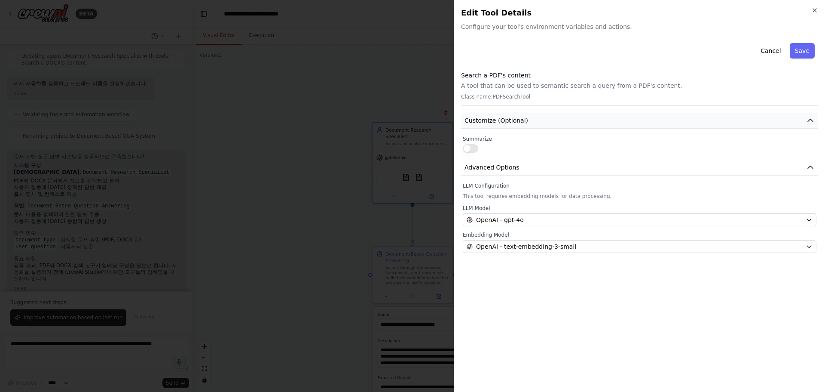
click at [579, 124] on button "Customize (Optional)" at bounding box center [639, 121] width 357 height 16
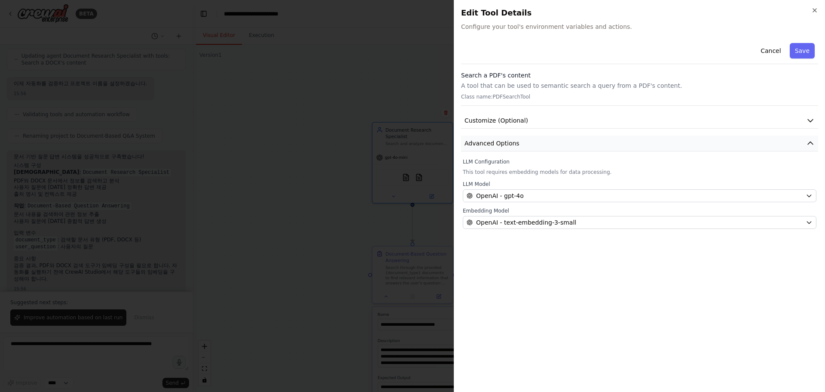
click at [548, 142] on button "Advanced Options" at bounding box center [639, 143] width 357 height 16
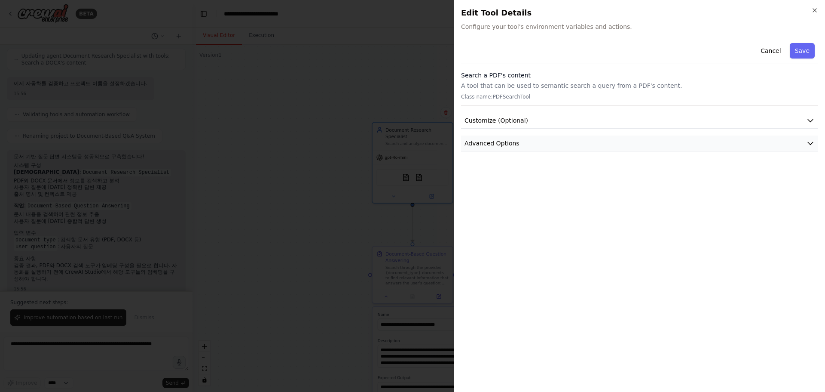
click at [547, 143] on button "Advanced Options" at bounding box center [639, 143] width 357 height 16
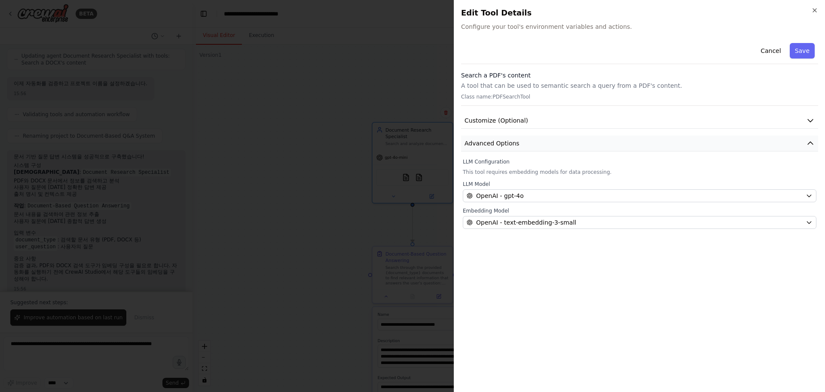
click at [545, 144] on button "Advanced Options" at bounding box center [639, 143] width 357 height 16
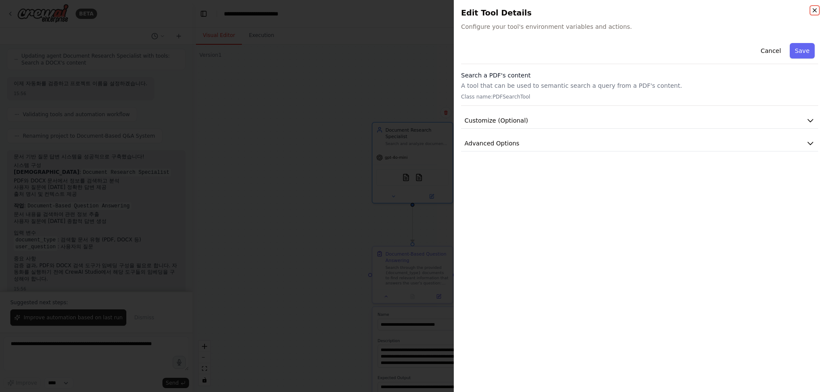
click at [816, 11] on icon "button" at bounding box center [815, 10] width 7 height 7
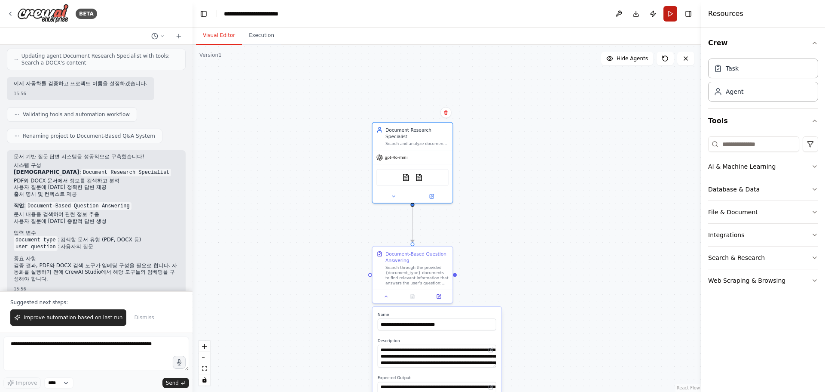
click at [668, 12] on button "Run" at bounding box center [671, 13] width 14 height 15
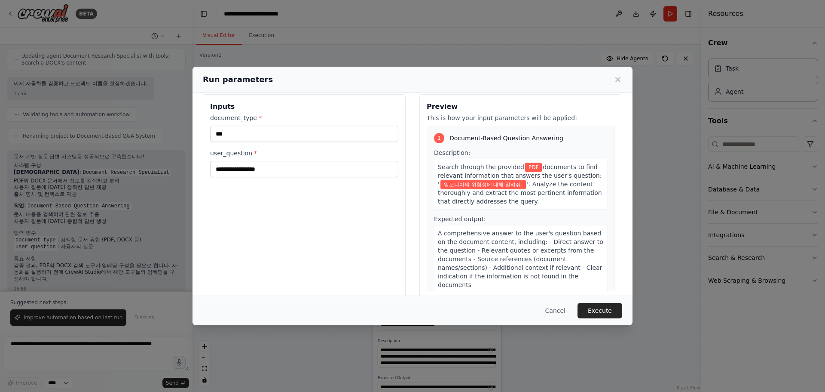
scroll to position [22, 0]
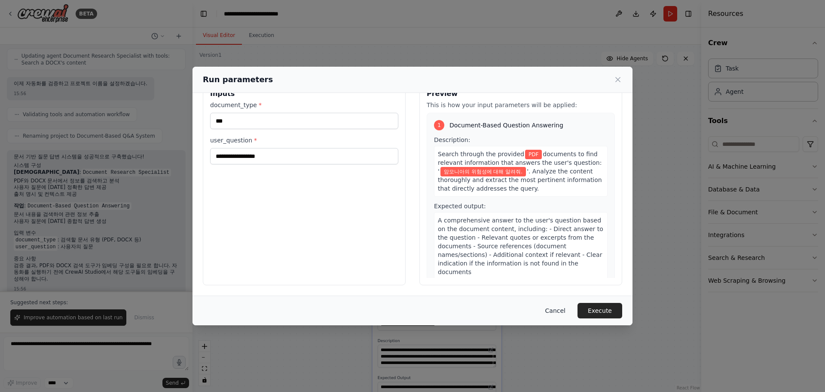
click at [559, 309] on button "Cancel" at bounding box center [556, 310] width 34 height 15
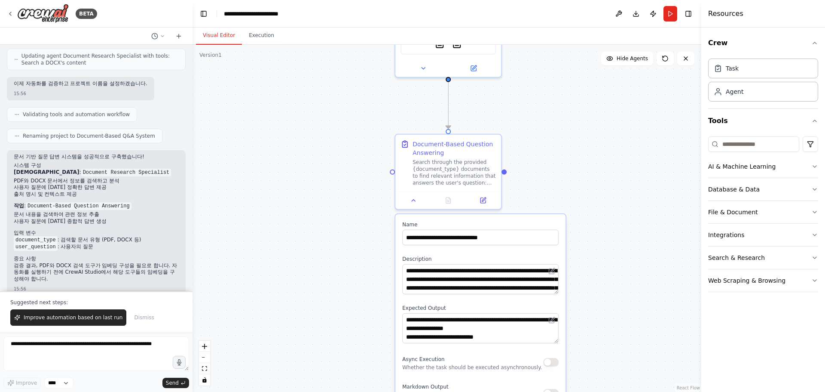
drag, startPoint x: 361, startPoint y: 320, endPoint x: 272, endPoint y: 230, distance: 126.8
click at [299, 232] on div ".deletable-edge-delete-btn { width: 20px; height: 20px; border: 0px solid #ffff…" at bounding box center [447, 218] width 509 height 347
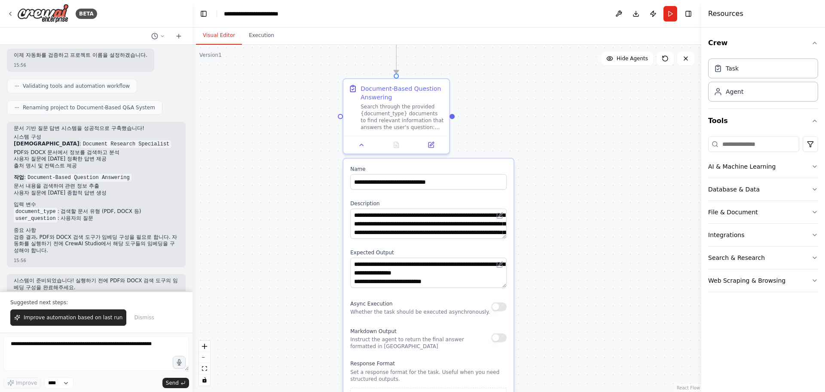
scroll to position [517, 0]
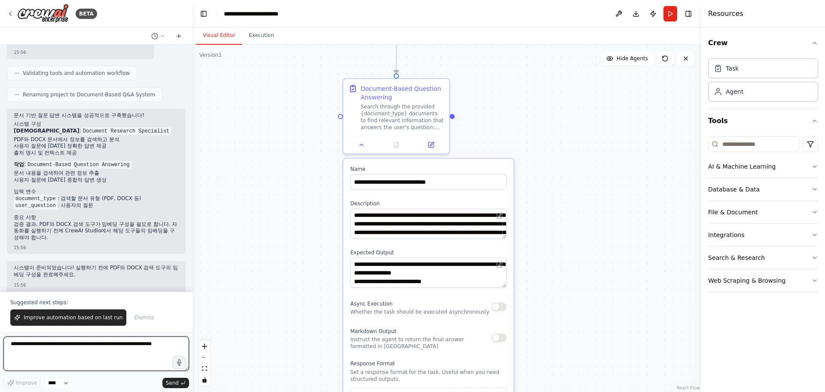
click at [91, 345] on textarea at bounding box center [96, 353] width 186 height 34
type textarea "*"
type textarea "**********"
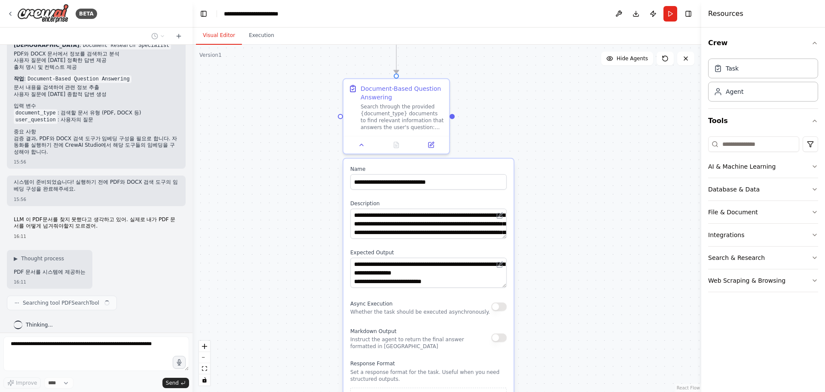
scroll to position [609, 0]
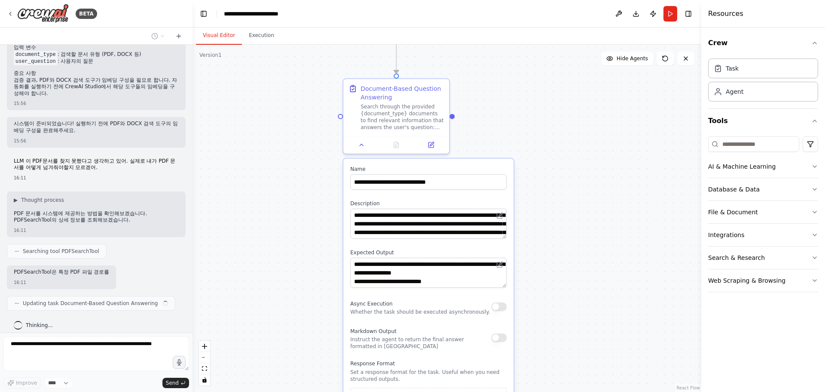
type textarea "**********"
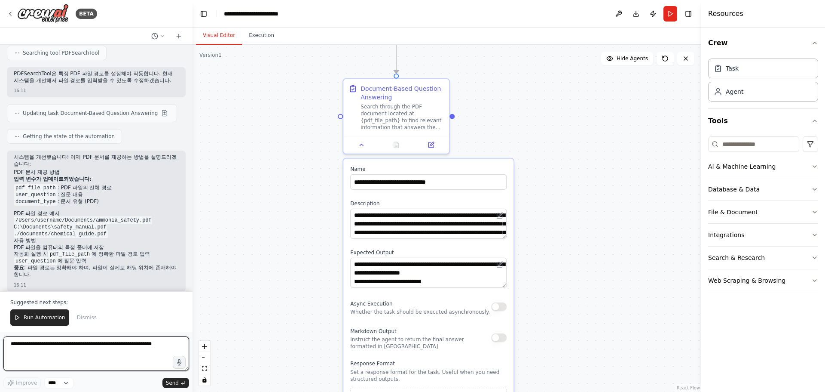
scroll to position [890, 0]
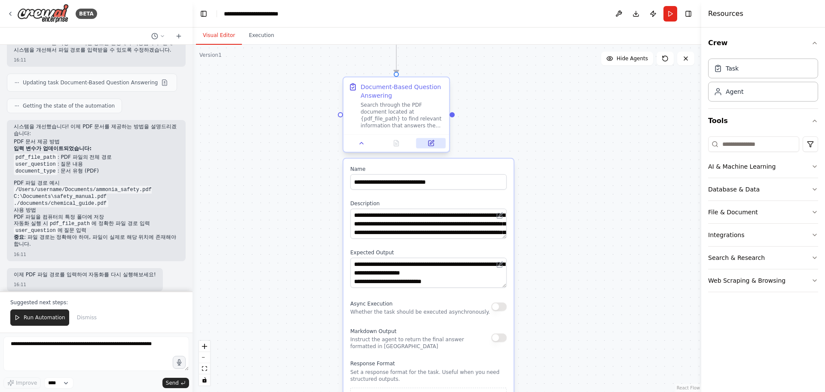
click at [432, 144] on icon at bounding box center [431, 143] width 5 height 5
click at [665, 15] on button "Run" at bounding box center [671, 13] width 14 height 15
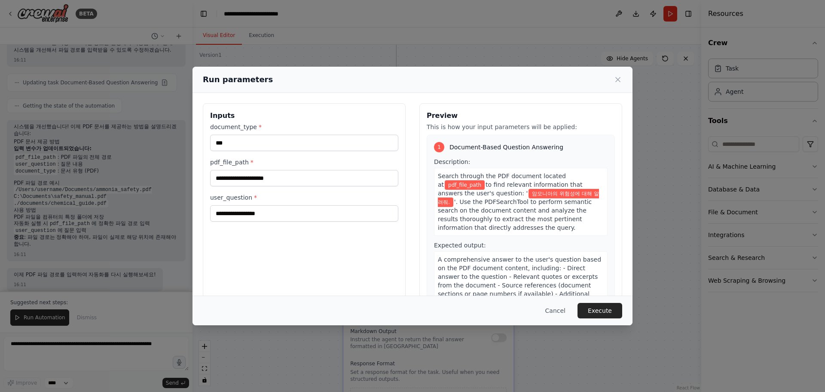
click at [319, 186] on div "**********" at bounding box center [304, 172] width 188 height 99
click at [325, 181] on input "pdf_file_path *" at bounding box center [304, 178] width 188 height 16
click at [567, 311] on button "Cancel" at bounding box center [556, 310] width 34 height 15
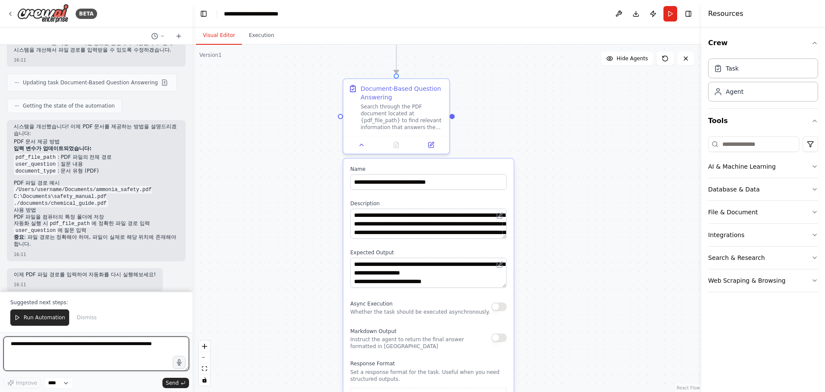
click at [93, 351] on textarea at bounding box center [96, 353] width 186 height 34
type textarea "*"
type textarea "**********"
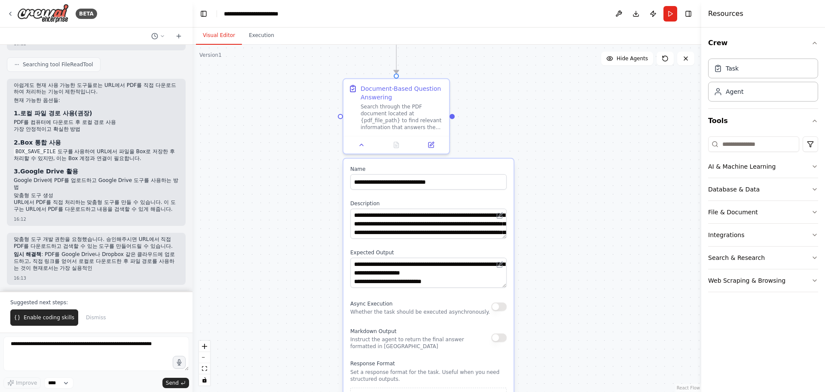
scroll to position [1331, 0]
drag, startPoint x: 59, startPoint y: 159, endPoint x: 27, endPoint y: 162, distance: 32.8
click at [23, 167] on strong "Google Drive 활용" at bounding box center [49, 170] width 58 height 7
click at [71, 151] on div "아쉽게도 현재 사용 가능한 도구들로는 URL에서 PDF를 직접 다운로드하여 처리하는 기능이 제한적입니다. 현재 가능한 옵션들: 1. 로컬 파일…" at bounding box center [96, 148] width 165 height 132
drag, startPoint x: 71, startPoint y: 155, endPoint x: 21, endPoint y: 159, distance: 50.0
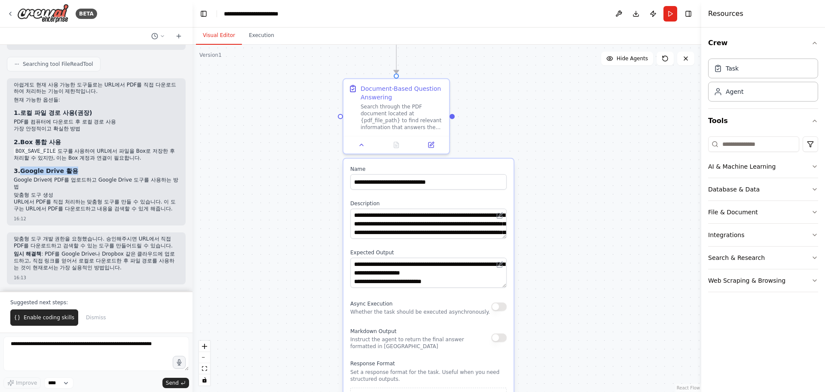
click at [21, 167] on strong "Google Drive 활용" at bounding box center [49, 170] width 58 height 7
copy strong "Google Drive 활용"
click at [83, 342] on textarea at bounding box center [96, 353] width 186 height 34
paste textarea "**********"
type textarea "**********"
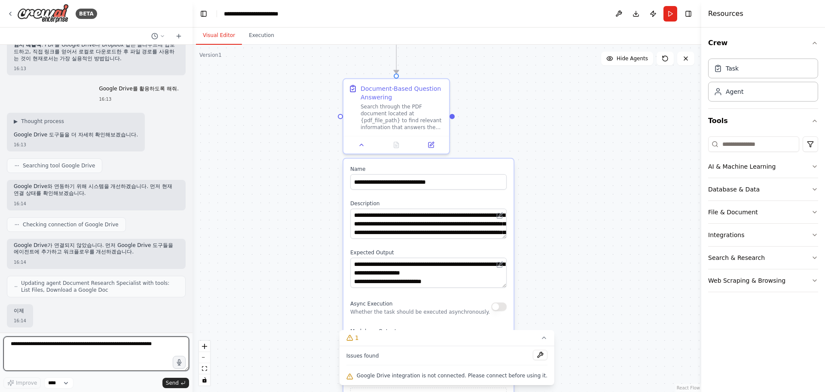
scroll to position [1592, 0]
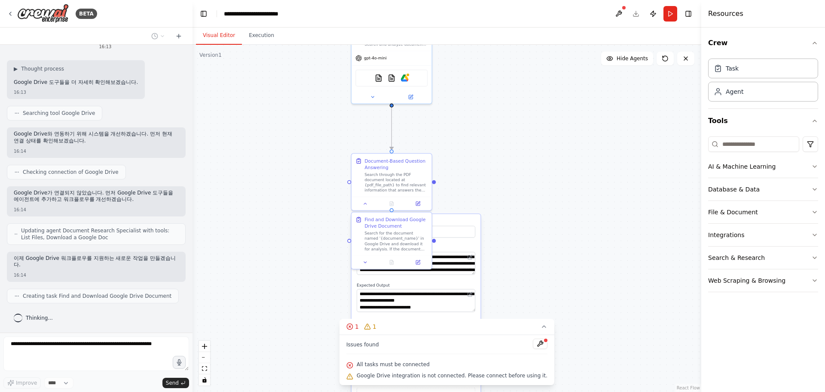
drag, startPoint x: 297, startPoint y: 175, endPoint x: 294, endPoint y: 301, distance: 126.9
click at [294, 301] on div ".deletable-edge-delete-btn { width: 20px; height: 20px; border: 0px solid #ffff…" at bounding box center [447, 218] width 509 height 347
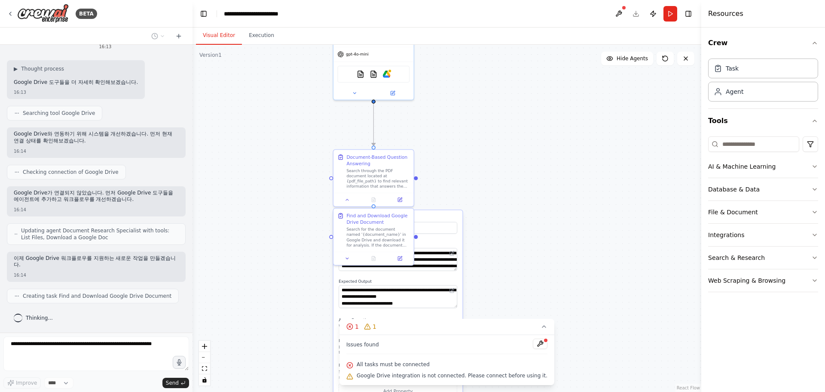
drag, startPoint x: 470, startPoint y: 219, endPoint x: 448, endPoint y: 125, distance: 96.7
click at [449, 123] on div ".deletable-edge-delete-btn { width: 20px; height: 20px; border: 0px solid #ffff…" at bounding box center [447, 218] width 509 height 347
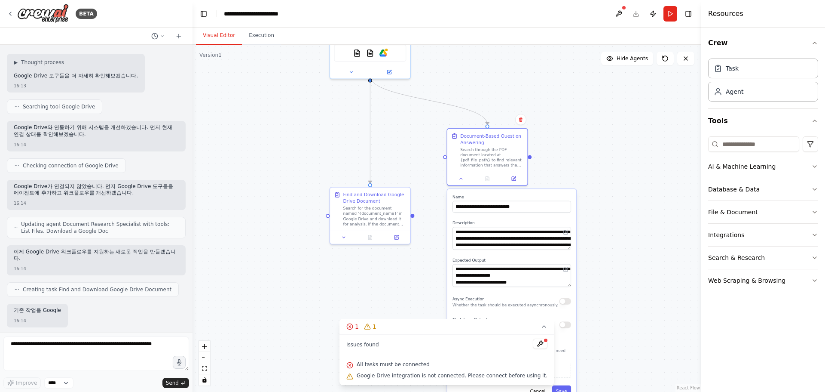
scroll to position [1651, 0]
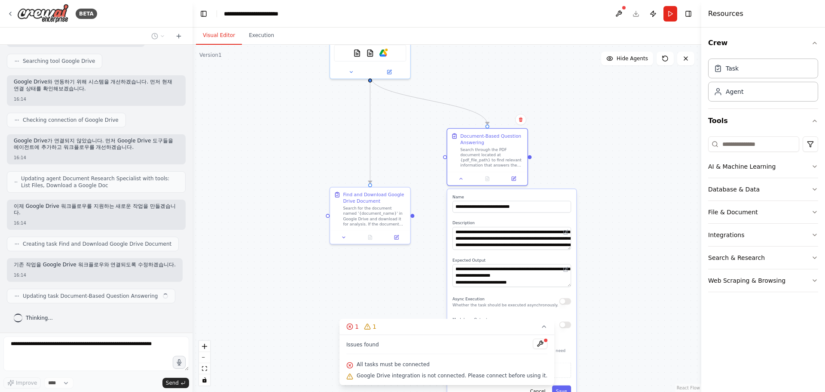
type textarea "**********"
drag, startPoint x: 431, startPoint y: 197, endPoint x: 546, endPoint y: 201, distance: 115.3
click at [546, 201] on div "**********" at bounding box center [512, 203] width 119 height 18
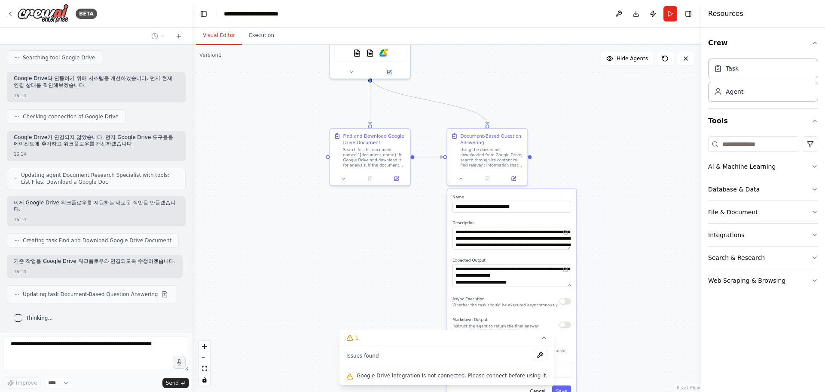
click at [556, 148] on div ".deletable-edge-delete-btn { width: 20px; height: 20px; border: 0px solid #ffff…" at bounding box center [447, 218] width 509 height 347
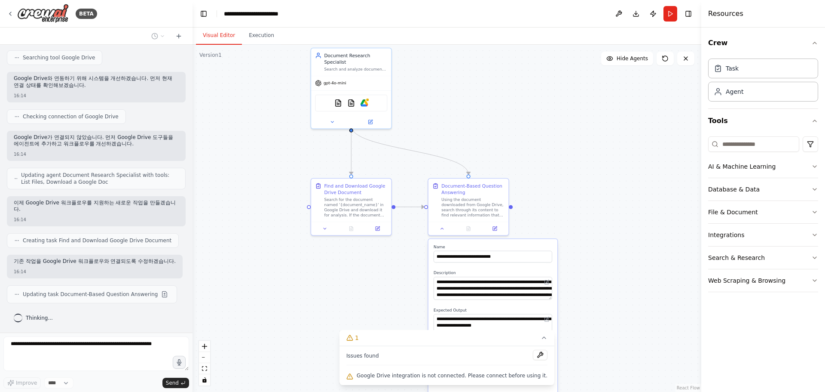
drag, startPoint x: 508, startPoint y: 104, endPoint x: 485, endPoint y: 172, distance: 71.6
click at [485, 171] on div ".deletable-edge-delete-btn { width: 20px; height: 20px; border: 0px solid #ffff…" at bounding box center [447, 218] width 509 height 347
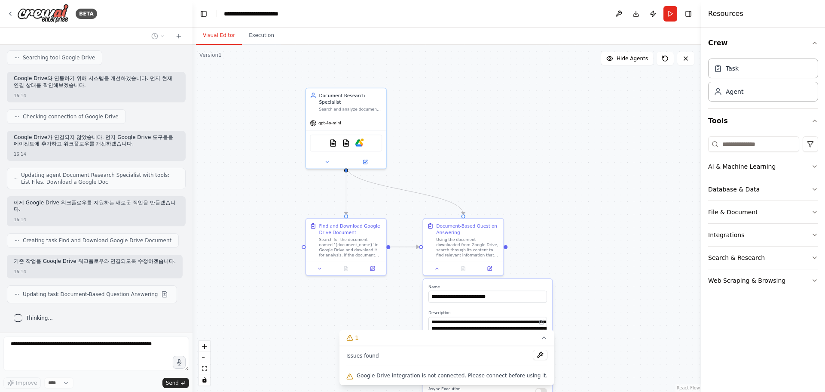
drag, startPoint x: 442, startPoint y: 135, endPoint x: 441, endPoint y: 158, distance: 22.8
click at [441, 158] on div ".deletable-edge-delete-btn { width: 20px; height: 20px; border: 0px solid #ffff…" at bounding box center [447, 218] width 509 height 347
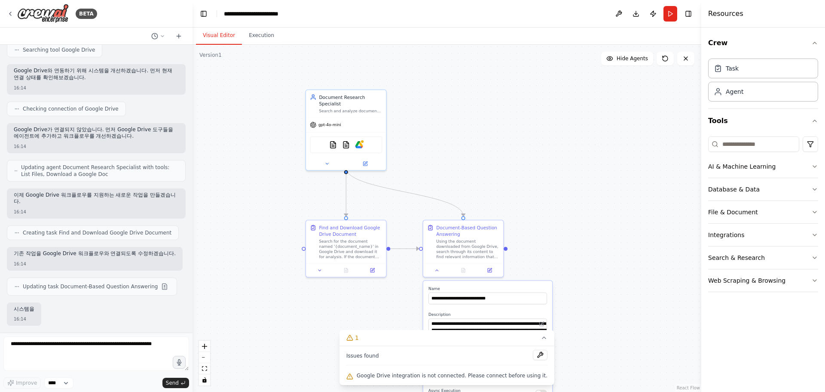
scroll to position [1706, 0]
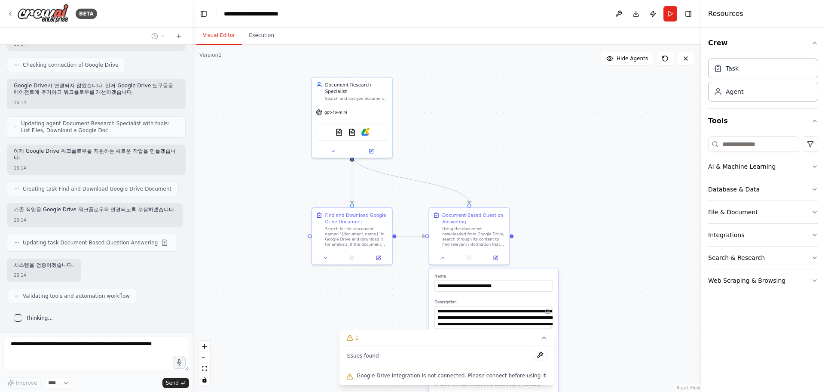
drag, startPoint x: 478, startPoint y: 174, endPoint x: 467, endPoint y: 104, distance: 71.3
click at [471, 107] on div ".deletable-edge-delete-btn { width: 20px; height: 20px; border: 0px solid #ffff…" at bounding box center [447, 218] width 509 height 347
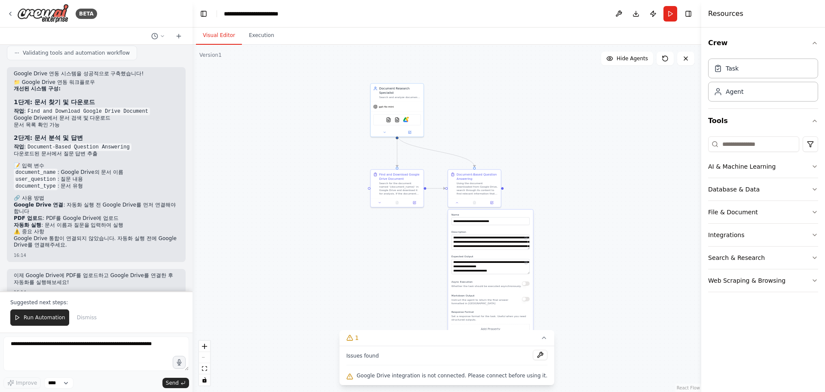
scroll to position [1920, 0]
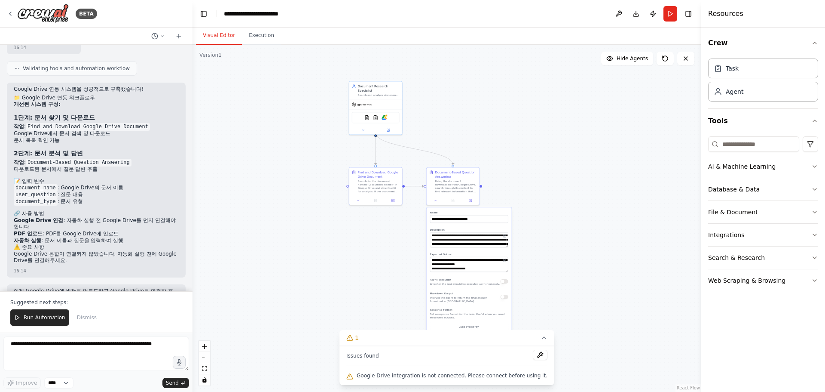
drag, startPoint x: 316, startPoint y: 148, endPoint x: 239, endPoint y: 142, distance: 76.3
click at [239, 142] on div ".deletable-edge-delete-btn { width: 20px; height: 20px; border: 0px solid #ffff…" at bounding box center [447, 218] width 509 height 347
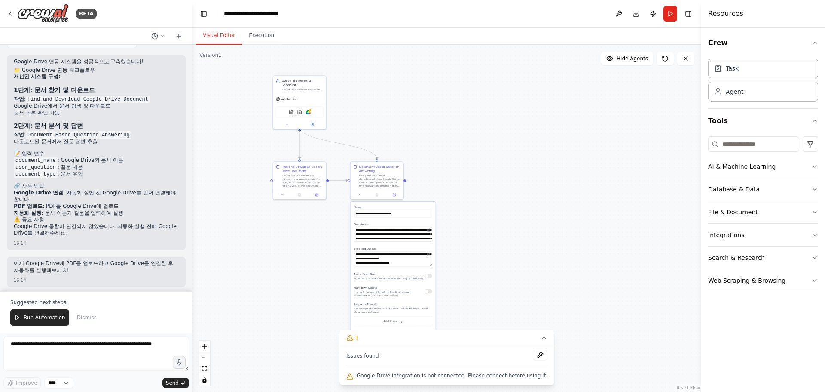
scroll to position [1963, 0]
drag, startPoint x: 146, startPoint y: 227, endPoint x: 14, endPoint y: 226, distance: 131.5
click at [14, 226] on p "Google Drive 통합이 연결되지 않았습니다. 자동화 실행 전에 Google Drive를 연결해주세요." at bounding box center [96, 227] width 165 height 13
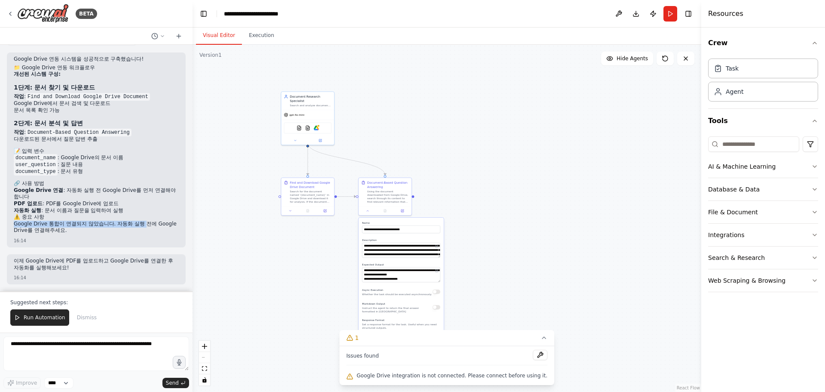
drag, startPoint x: 340, startPoint y: 145, endPoint x: 356, endPoint y: 174, distance: 33.3
click at [356, 174] on div ".deletable-edge-delete-btn { width: 20px; height: 20px; border: 0px solid #ffff…" at bounding box center [447, 218] width 509 height 347
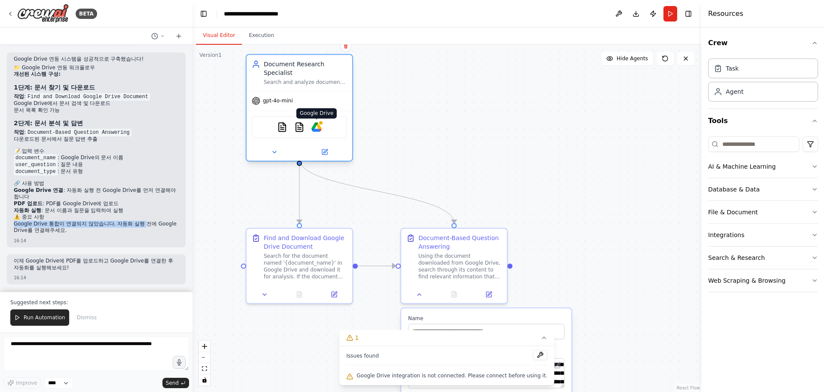
click at [319, 122] on img at bounding box center [317, 127] width 10 height 10
click at [313, 122] on img at bounding box center [317, 127] width 10 height 10
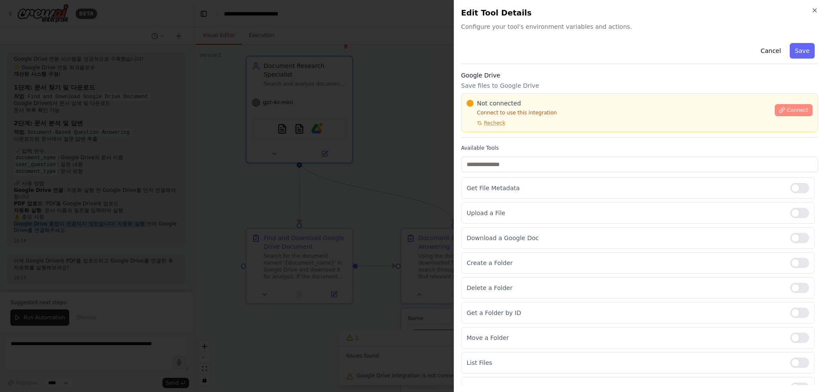
click at [787, 107] on span "Connect" at bounding box center [797, 110] width 21 height 7
click at [477, 121] on icon at bounding box center [479, 122] width 5 height 5
click at [497, 123] on span "Recheck" at bounding box center [494, 123] width 21 height 7
click at [560, 110] on p "Connect to use this integration" at bounding box center [618, 112] width 303 height 7
click at [510, 127] on div "Not connected Connect to use this integration Recheck Connect" at bounding box center [639, 112] width 357 height 39
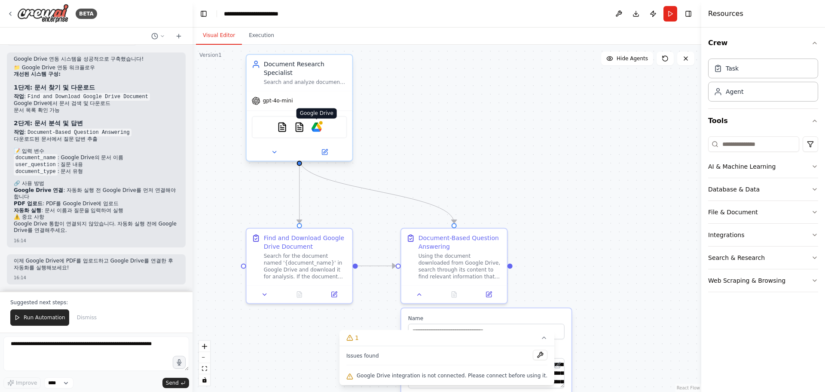
click at [319, 122] on img at bounding box center [317, 127] width 10 height 10
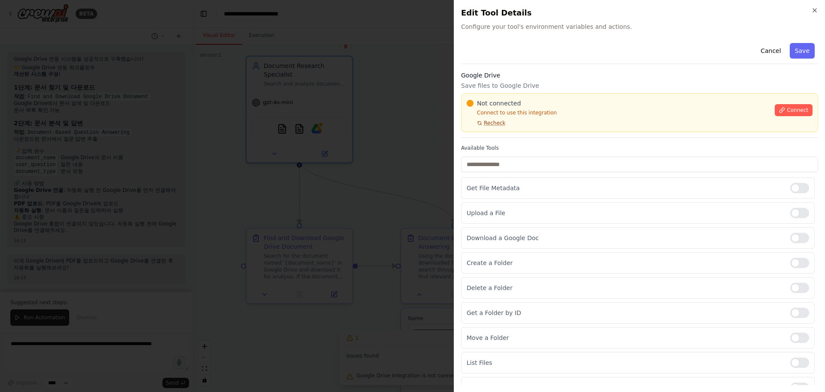
click at [493, 123] on span "Recheck" at bounding box center [494, 123] width 21 height 7
click at [787, 111] on span "Connect" at bounding box center [797, 110] width 21 height 7
click at [477, 123] on icon at bounding box center [479, 122] width 5 height 5
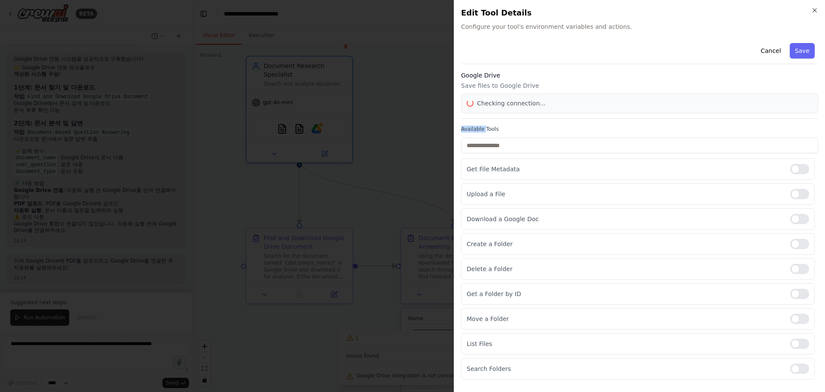
click at [477, 123] on div "Cancel Save Google Drive Save files to Google Drive Checking connection... Avai…" at bounding box center [639, 210] width 357 height 340
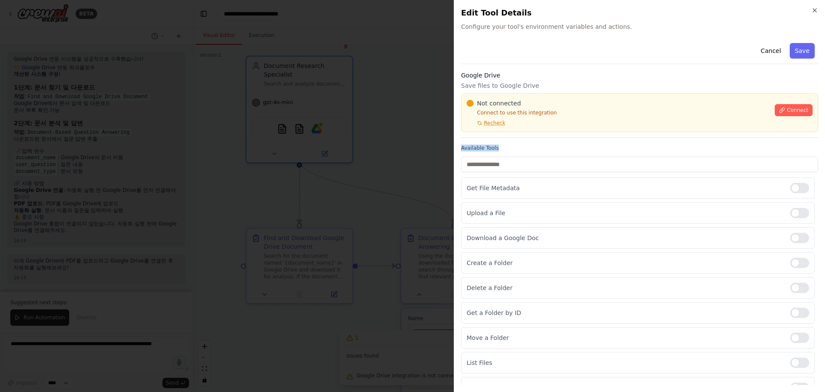
click at [477, 123] on icon at bounding box center [479, 122] width 5 height 5
click at [477, 123] on div "Cancel Save Google Drive Save files to Google Drive Not connected Connect to us…" at bounding box center [639, 219] width 357 height 359
click at [477, 123] on icon at bounding box center [479, 122] width 5 height 5
click at [477, 123] on div "Cancel Save Google Drive Save files to Google Drive Not connected Connect to us…" at bounding box center [639, 219] width 357 height 359
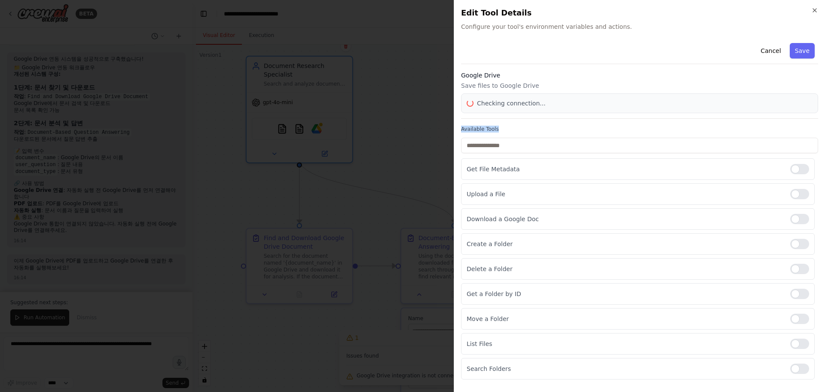
click at [477, 123] on div "Cancel Save Google Drive Save files to Google Drive Checking connection... Avai…" at bounding box center [639, 210] width 357 height 340
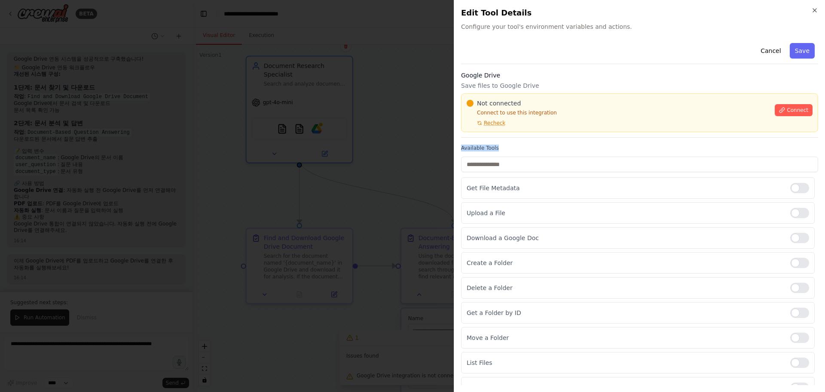
click at [477, 123] on icon at bounding box center [479, 122] width 5 height 5
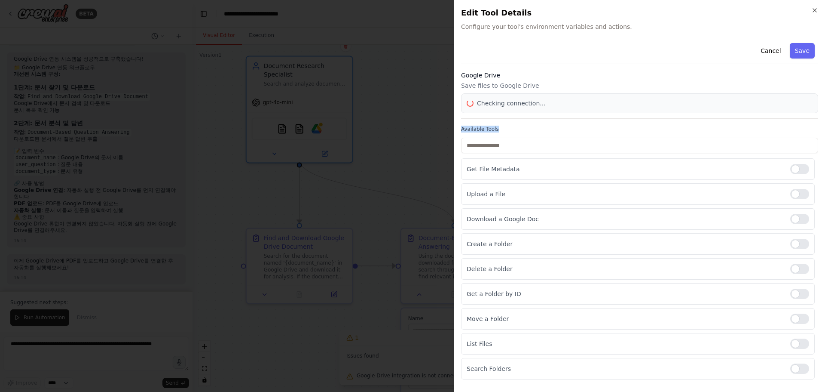
click at [477, 123] on div "Cancel Save Google Drive Save files to Google Drive Checking connection... Avai…" at bounding box center [639, 210] width 357 height 340
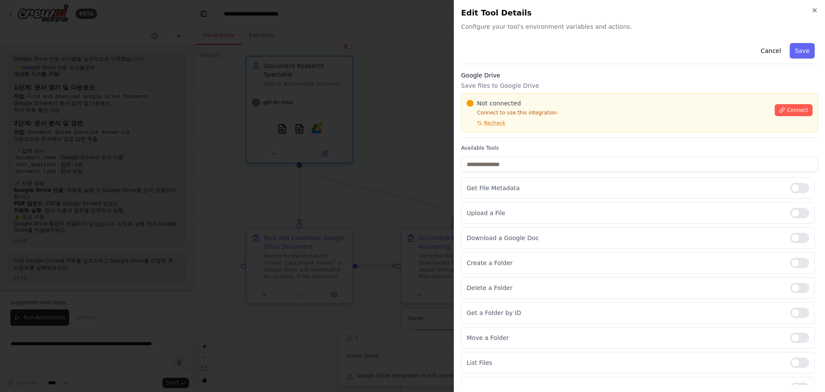
click at [556, 104] on div "Not connected" at bounding box center [618, 103] width 303 height 9
click at [566, 107] on div "Not connected" at bounding box center [618, 103] width 303 height 9
click at [566, 107] on div "Not connected Connect to use this integration Recheck" at bounding box center [618, 113] width 303 height 28
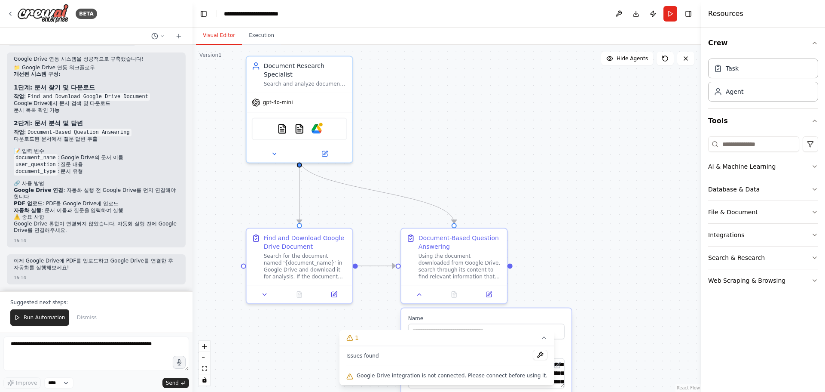
drag, startPoint x: 438, startPoint y: 126, endPoint x: 492, endPoint y: 150, distance: 60.0
click at [491, 150] on div ".deletable-edge-delete-btn { width: 20px; height: 20px; border: 0px solid #ffff…" at bounding box center [447, 218] width 509 height 347
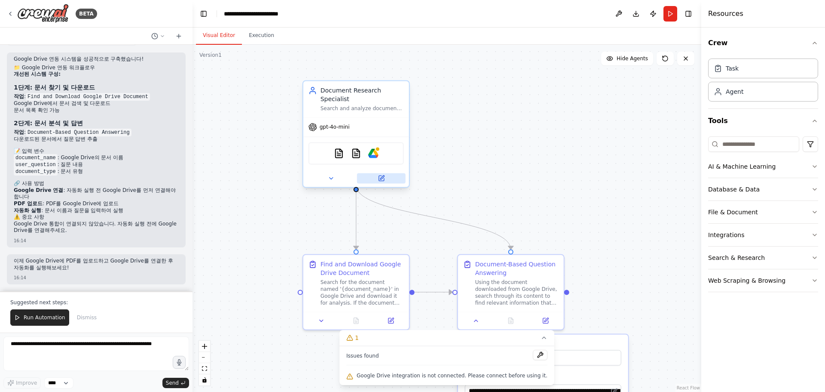
click at [382, 175] on icon at bounding box center [382, 177] width 4 height 4
click at [384, 175] on icon at bounding box center [381, 177] width 5 height 5
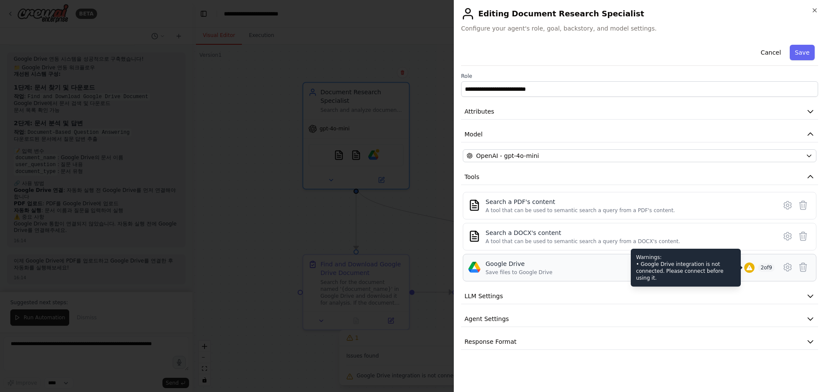
click at [746, 272] on div at bounding box center [750, 267] width 10 height 10
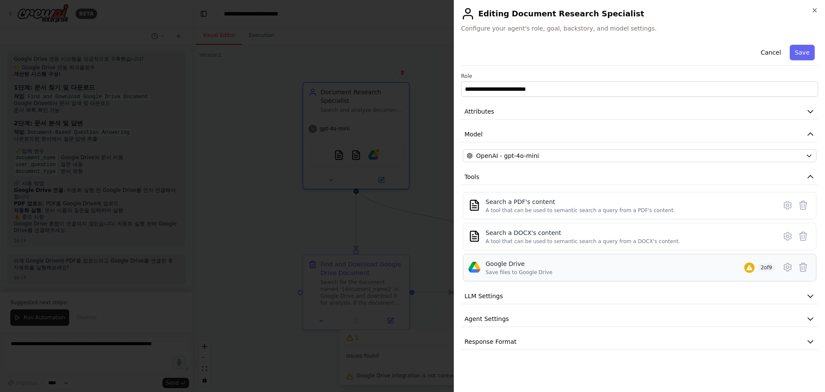
click at [516, 263] on div "Google Drive" at bounding box center [519, 263] width 67 height 9
click at [515, 272] on div "Save files to Google Drive" at bounding box center [519, 272] width 67 height 7
click at [791, 266] on icon at bounding box center [787, 267] width 7 height 8
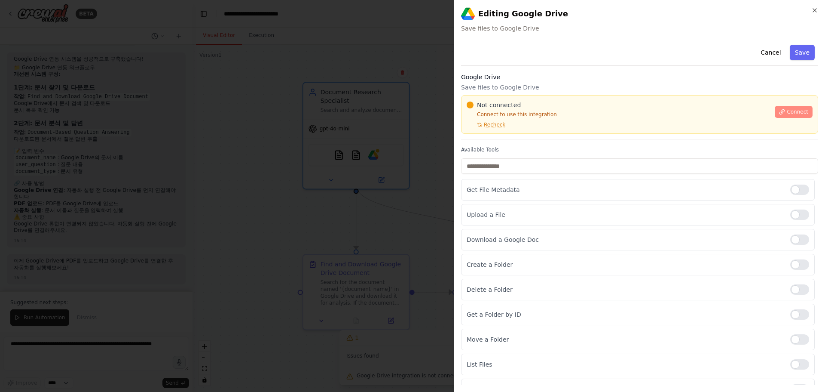
click at [782, 113] on button "Connect" at bounding box center [794, 112] width 38 height 12
click at [769, 51] on button "Cancel" at bounding box center [771, 52] width 31 height 15
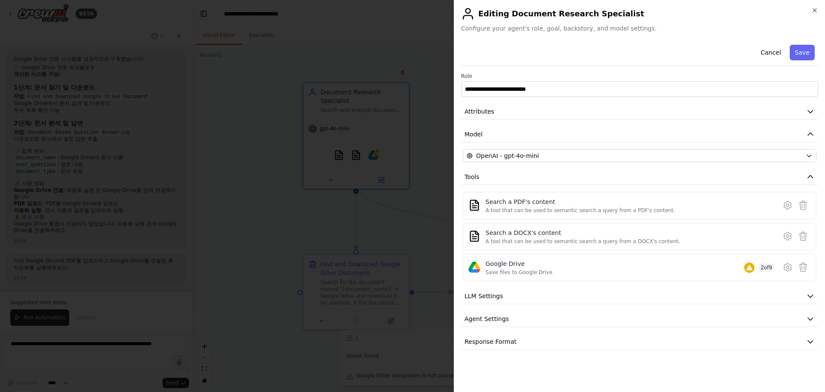
click at [505, 123] on div "**********" at bounding box center [639, 195] width 357 height 308
click at [567, 108] on button "Attributes" at bounding box center [639, 112] width 357 height 16
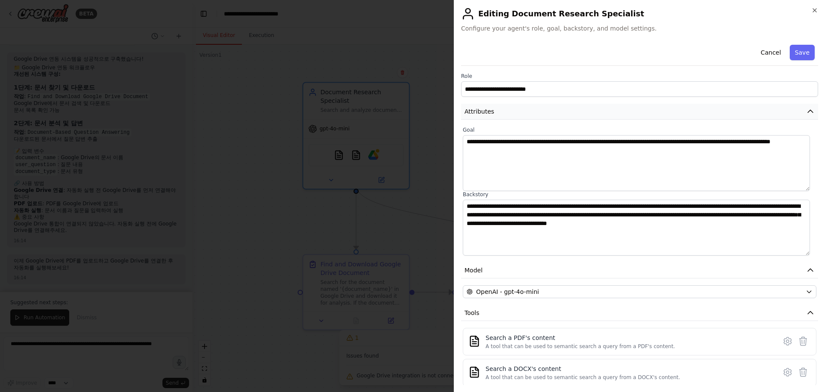
click at [569, 108] on button "Attributes" at bounding box center [639, 112] width 357 height 16
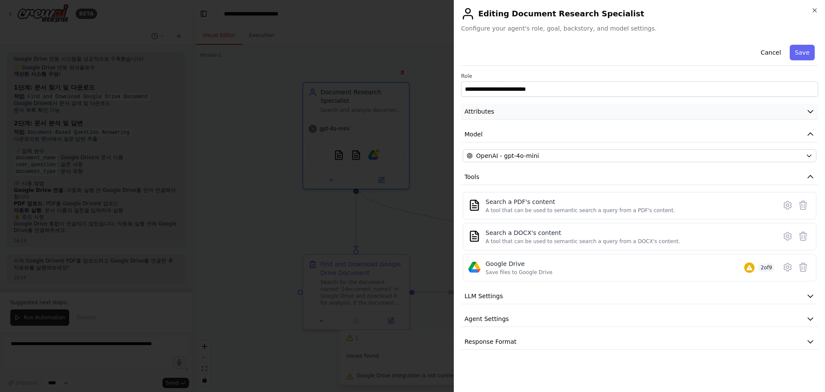
click at [569, 108] on button "Attributes" at bounding box center [639, 112] width 357 height 16
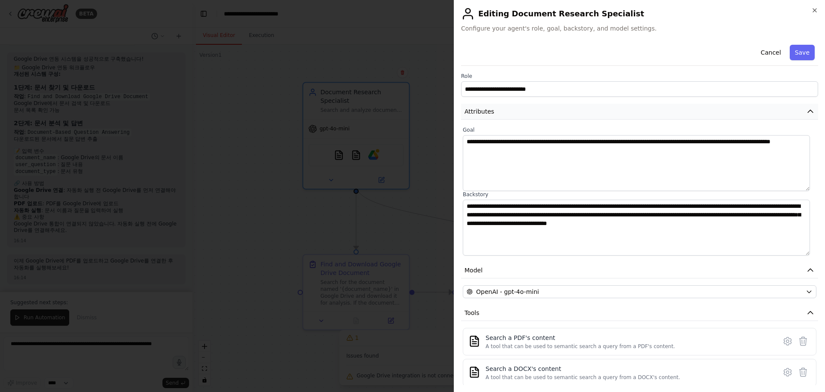
click at [618, 108] on button "Attributes" at bounding box center [639, 112] width 357 height 16
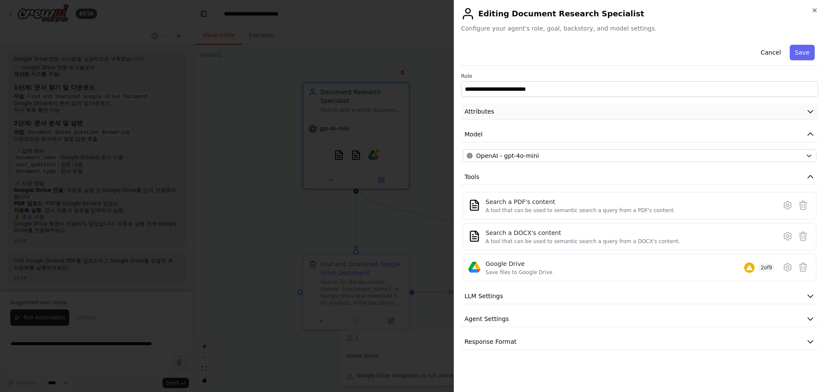
click at [618, 109] on button "Attributes" at bounding box center [639, 112] width 357 height 16
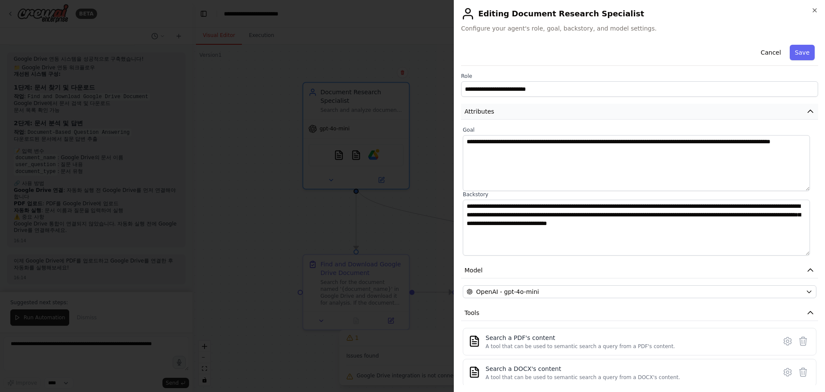
click at [530, 108] on button "Attributes" at bounding box center [639, 112] width 357 height 16
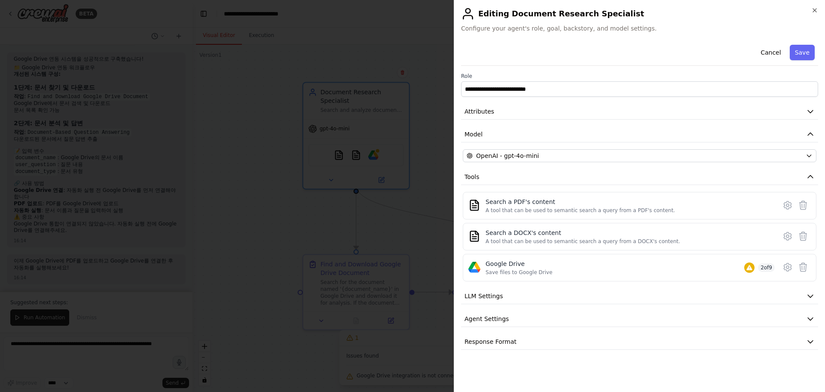
click at [360, 116] on div at bounding box center [412, 196] width 825 height 392
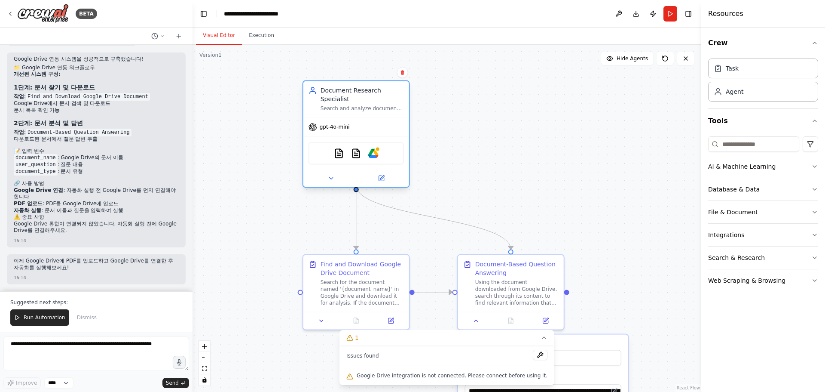
click at [379, 151] on div "PDFSearchTool DOCXSearchTool Google Drive" at bounding box center [356, 153] width 95 height 22
click at [369, 148] on img at bounding box center [373, 153] width 10 height 10
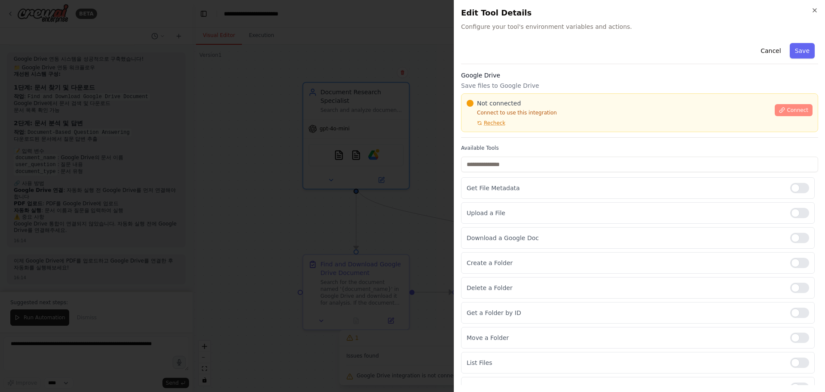
click at [782, 112] on button "Connect" at bounding box center [794, 110] width 38 height 12
click at [817, 9] on icon "button" at bounding box center [815, 10] width 7 height 7
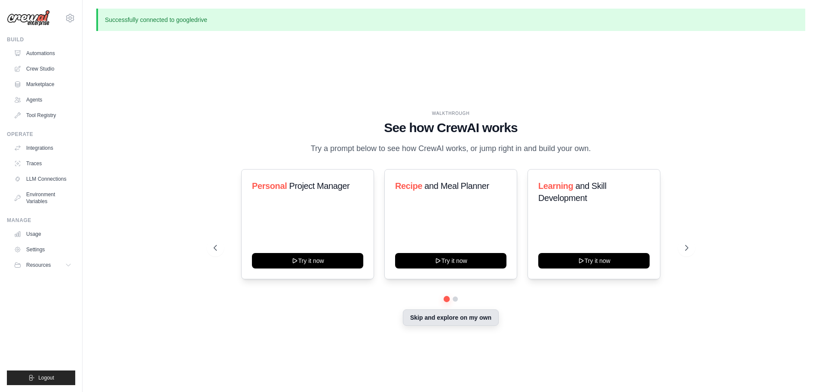
click at [457, 320] on button "Skip and explore on my own" at bounding box center [451, 317] width 96 height 16
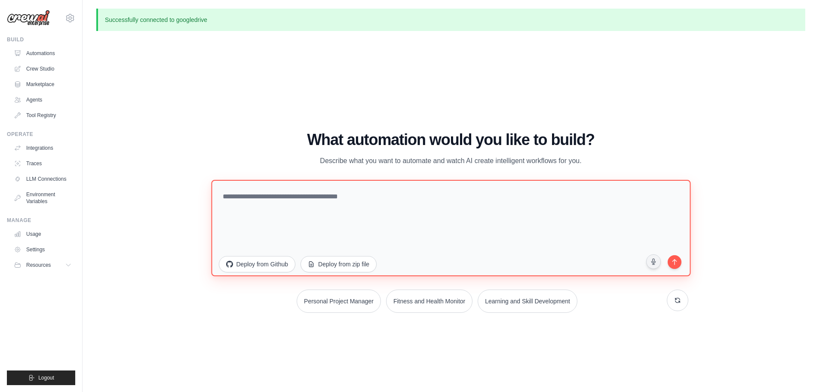
click at [367, 206] on textarea at bounding box center [450, 227] width 479 height 96
click at [389, 207] on textarea at bounding box center [450, 227] width 479 height 96
type textarea "*"
type textarea "**********"
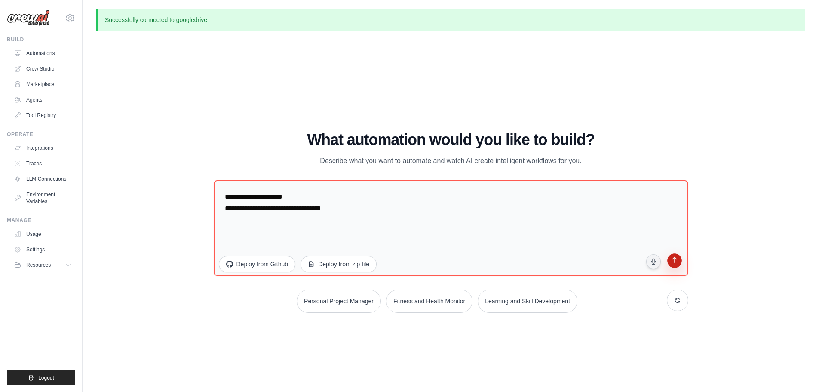
click at [678, 265] on button "submit" at bounding box center [673, 261] width 17 height 17
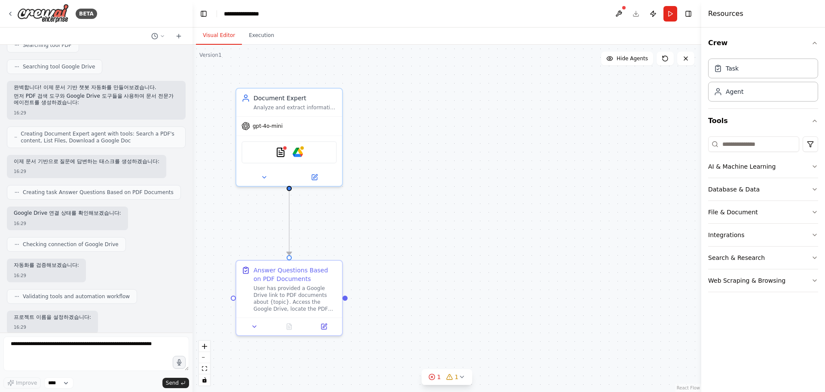
scroll to position [207, 0]
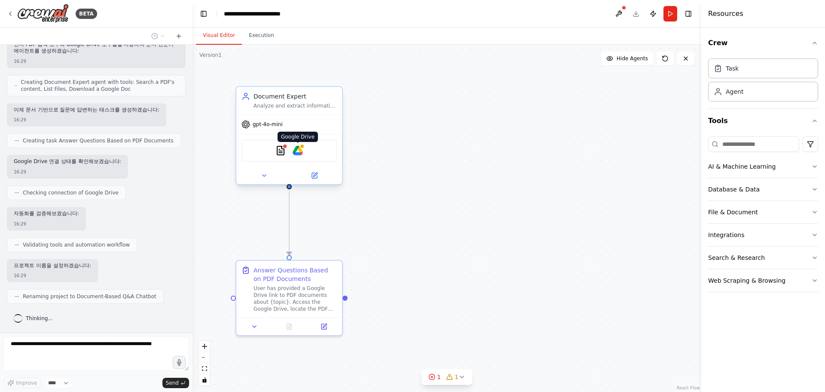
click at [301, 151] on img at bounding box center [298, 150] width 10 height 10
click at [300, 151] on img at bounding box center [298, 150] width 10 height 10
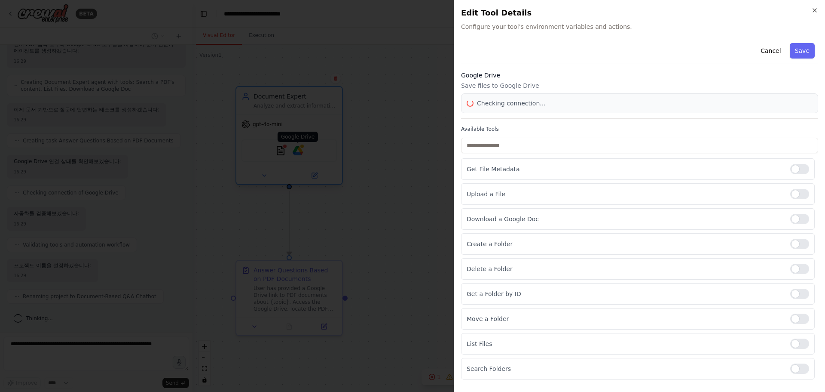
click at [300, 151] on div at bounding box center [412, 196] width 825 height 392
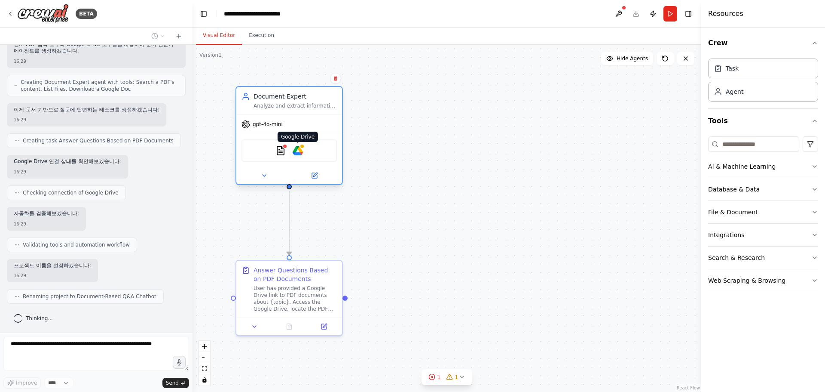
click at [299, 152] on img at bounding box center [298, 150] width 10 height 10
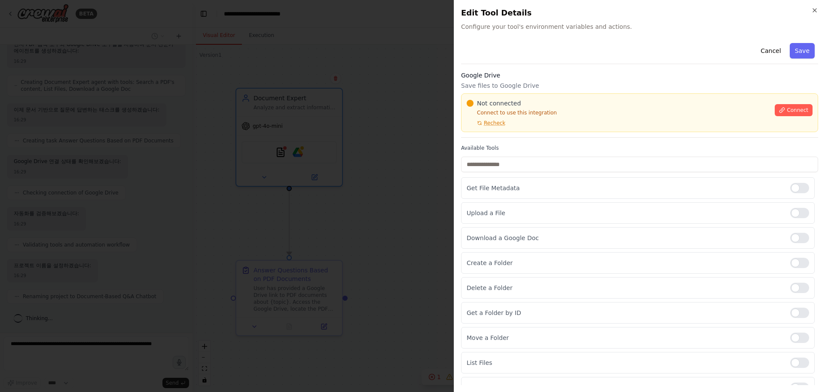
click at [495, 123] on span "Recheck" at bounding box center [494, 123] width 21 height 7
click at [787, 112] on span "Connect" at bounding box center [797, 110] width 21 height 7
click at [779, 111] on icon at bounding box center [782, 110] width 6 height 6
click at [814, 10] on icon "button" at bounding box center [815, 10] width 7 height 7
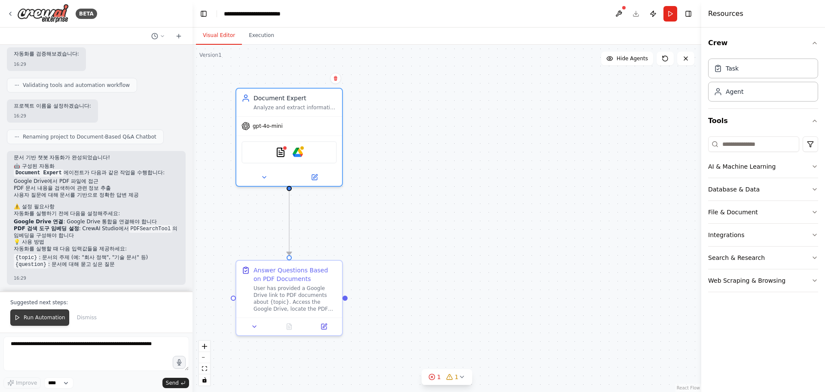
click at [54, 320] on span "Run Automation" at bounding box center [45, 317] width 42 height 7
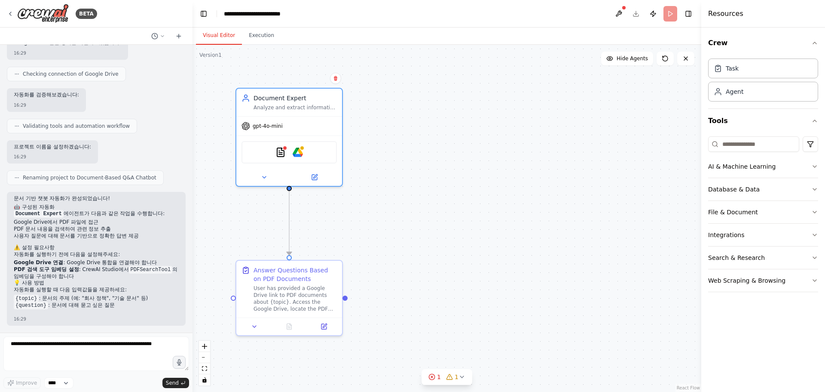
scroll to position [325, 0]
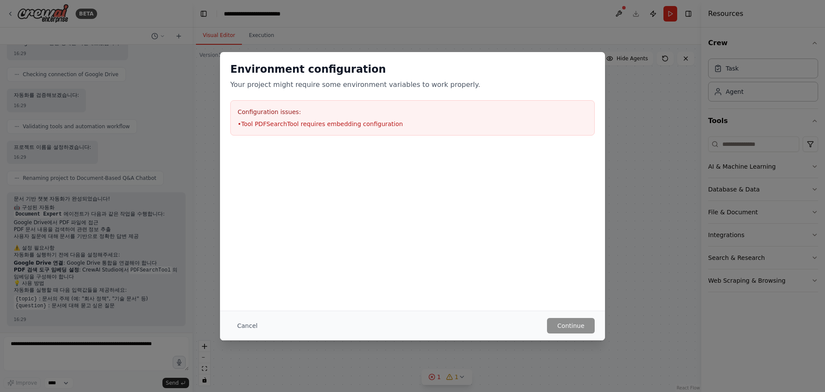
click at [340, 123] on li "• Tool PDFSearchTool requires embedding configuration" at bounding box center [413, 124] width 350 height 9
click at [476, 144] on div "Environment configuration Your project might require some environment variables…" at bounding box center [412, 99] width 385 height 94
drag, startPoint x: 421, startPoint y: 110, endPoint x: 344, endPoint y: 105, distance: 76.7
click at [420, 110] on h3 "Configuration issues:" at bounding box center [413, 111] width 350 height 9
click at [257, 107] on div "Configuration issues: • Tool PDFSearchTool requires embedding configuration" at bounding box center [412, 117] width 365 height 35
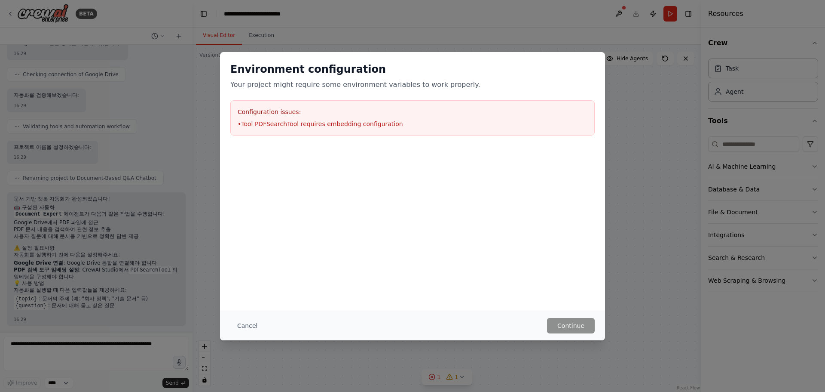
click at [250, 112] on h3 "Configuration issues:" at bounding box center [413, 111] width 350 height 9
click at [244, 334] on div "Cancel Continue" at bounding box center [412, 325] width 385 height 30
click at [251, 329] on button "Cancel" at bounding box center [247, 325] width 34 height 15
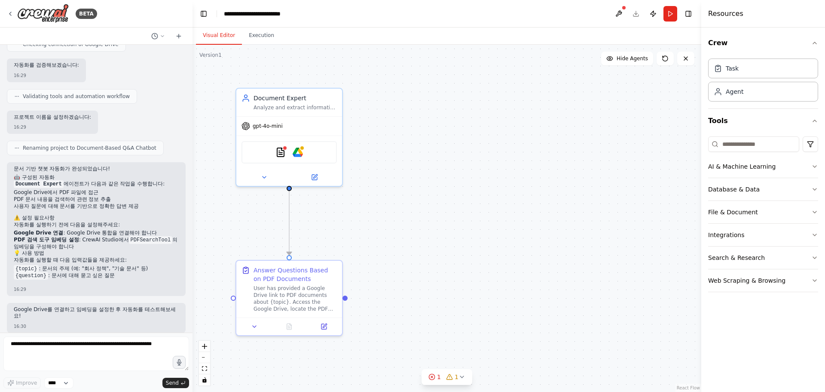
scroll to position [362, 0]
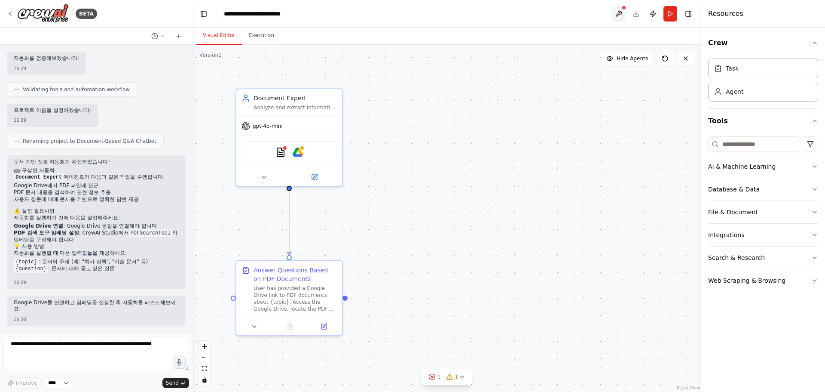
click at [617, 8] on button at bounding box center [619, 13] width 14 height 15
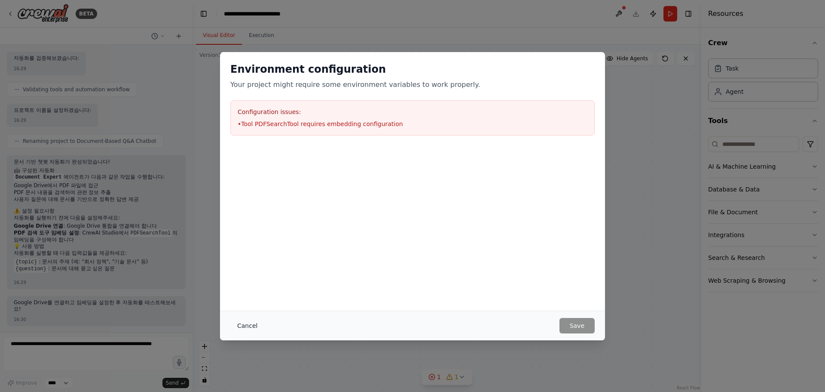
click at [249, 328] on button "Cancel" at bounding box center [247, 325] width 34 height 15
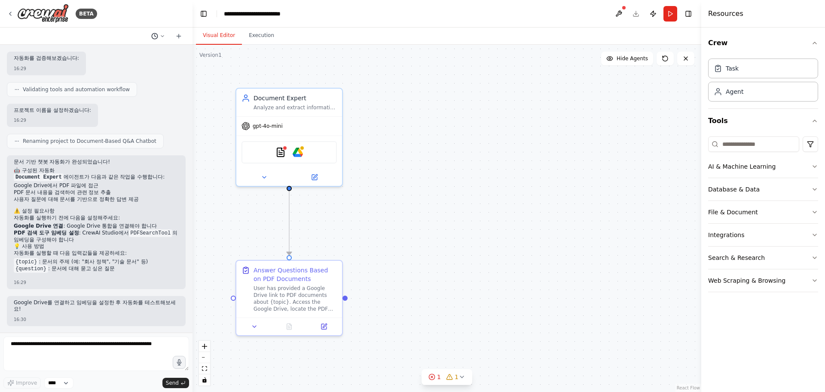
click at [162, 36] on icon at bounding box center [162, 36] width 5 height 5
click at [143, 111] on div at bounding box center [96, 196] width 193 height 392
click at [623, 13] on button at bounding box center [619, 13] width 14 height 15
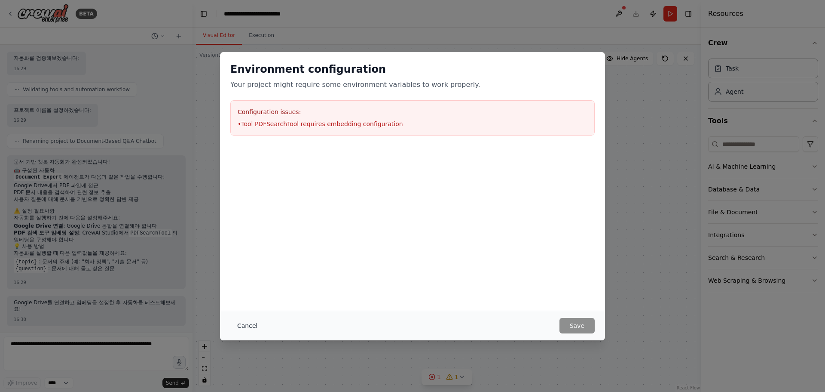
click at [248, 331] on button "Cancel" at bounding box center [247, 325] width 34 height 15
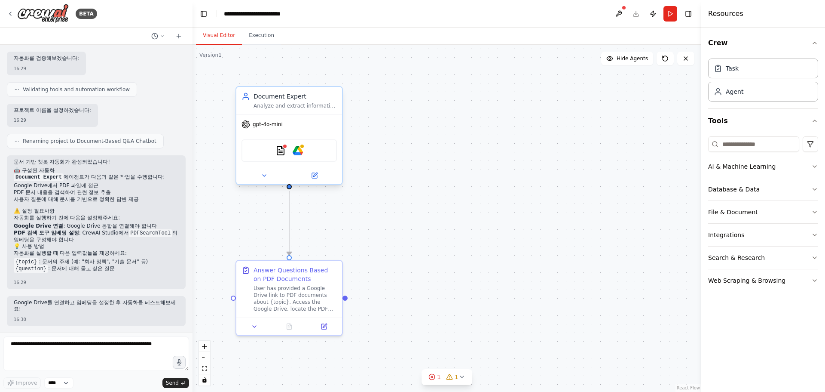
click at [280, 157] on div "PDFSearchTool Google Drive" at bounding box center [289, 150] width 95 height 22
click at [285, 158] on div "PDFSearchTool Google Drive" at bounding box center [289, 150] width 95 height 22
click at [279, 153] on img at bounding box center [281, 150] width 10 height 10
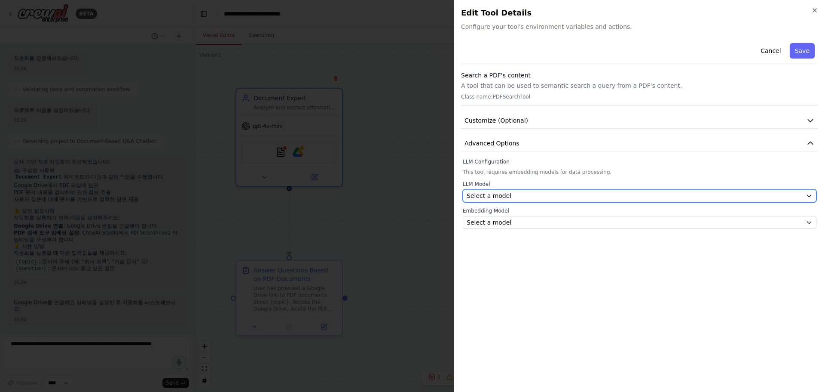
click at [559, 192] on div "Select a model" at bounding box center [635, 195] width 336 height 9
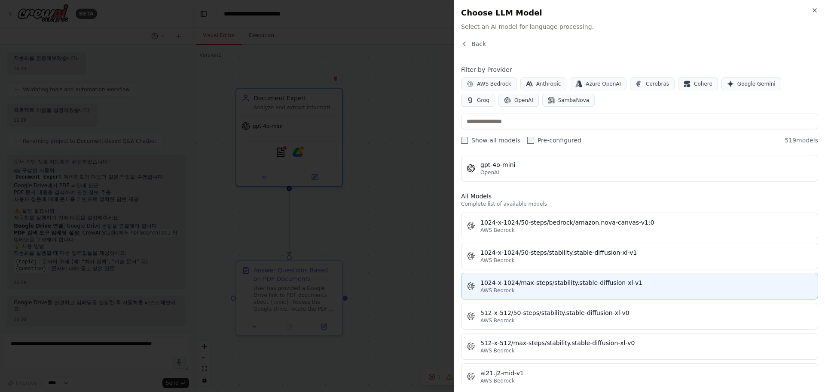
scroll to position [172, 0]
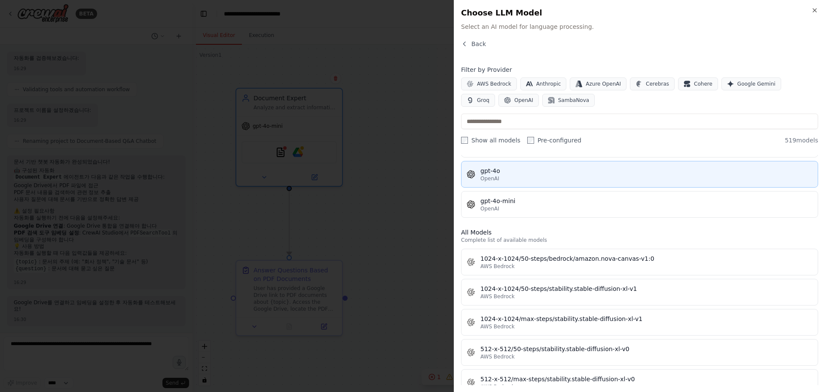
click at [518, 184] on button "gpt-4o OpenAI" at bounding box center [639, 174] width 357 height 27
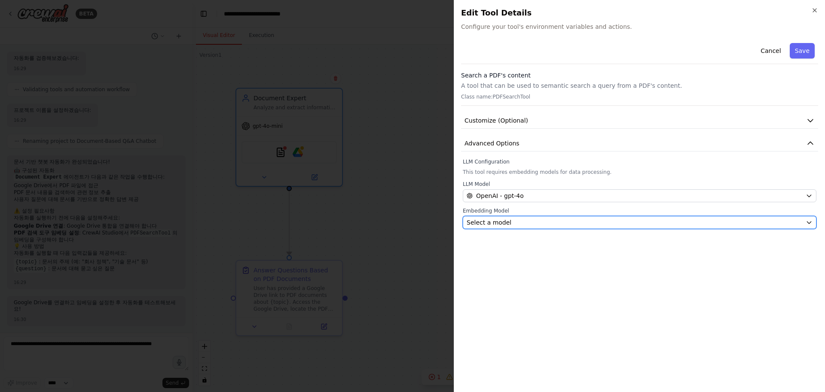
click at [513, 222] on div "Select a model" at bounding box center [635, 222] width 336 height 9
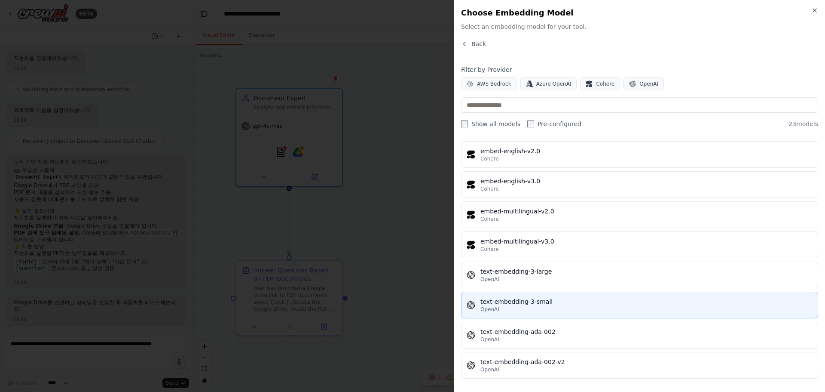
scroll to position [477, 0]
click at [566, 306] on div "OpenAI" at bounding box center [647, 308] width 332 height 7
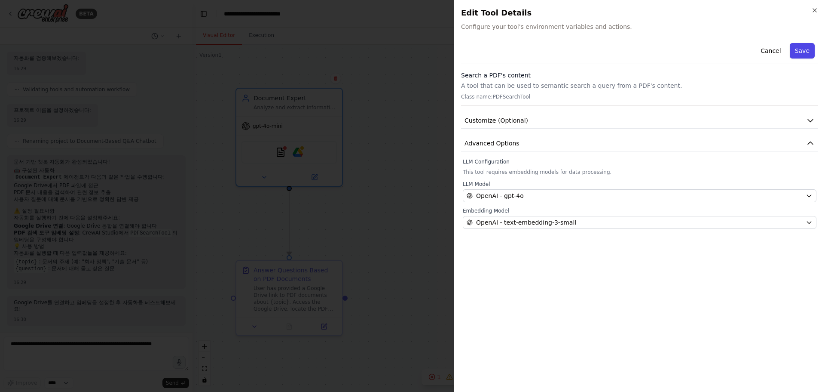
click at [801, 54] on button "Save" at bounding box center [802, 50] width 25 height 15
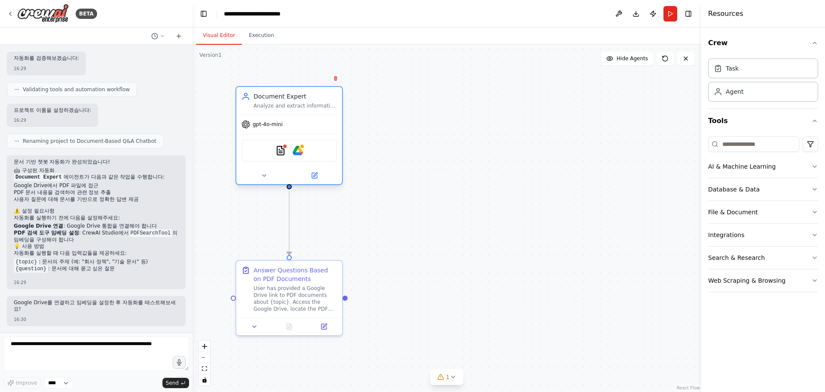
click at [282, 158] on div "PDFSearchTool Google Drive" at bounding box center [289, 150] width 95 height 22
click at [282, 153] on img at bounding box center [281, 150] width 10 height 10
click at [280, 153] on img at bounding box center [281, 150] width 10 height 10
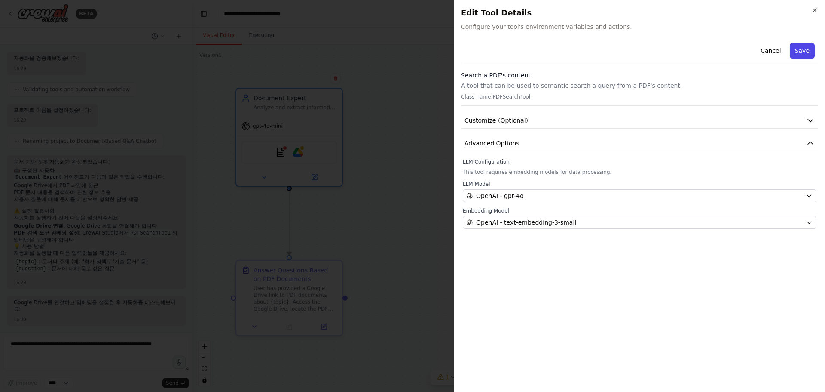
click at [809, 46] on button "Save" at bounding box center [802, 50] width 25 height 15
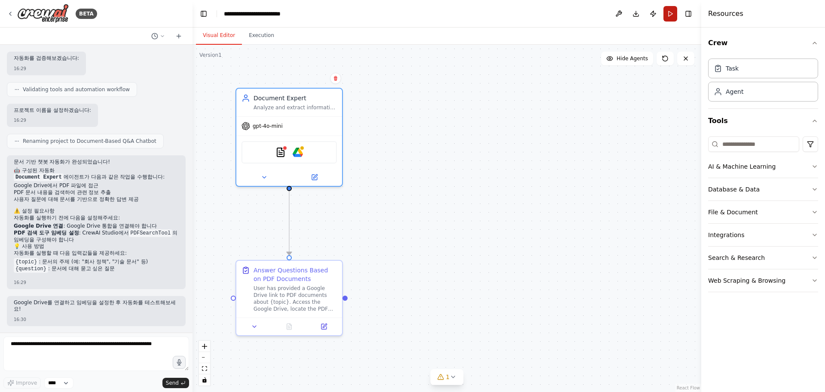
click at [672, 14] on button "Run" at bounding box center [671, 13] width 14 height 15
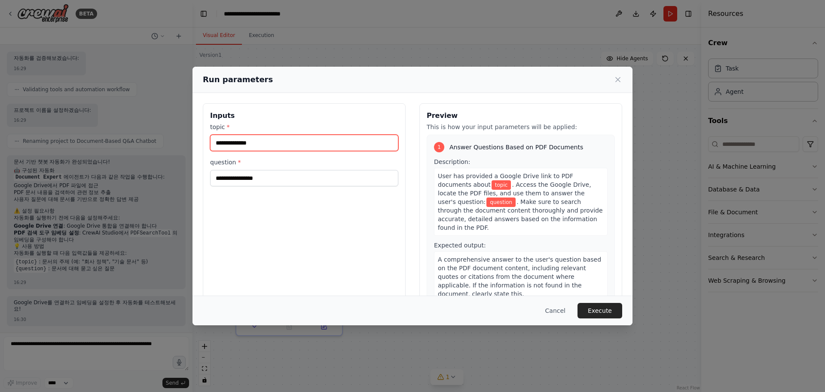
click at [325, 141] on input "topic *" at bounding box center [304, 143] width 188 height 16
type input "****"
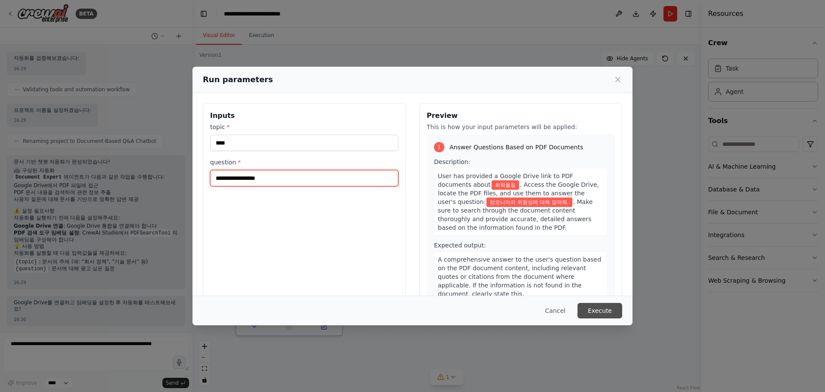
type input "**********"
click at [597, 311] on button "Execute" at bounding box center [600, 310] width 45 height 15
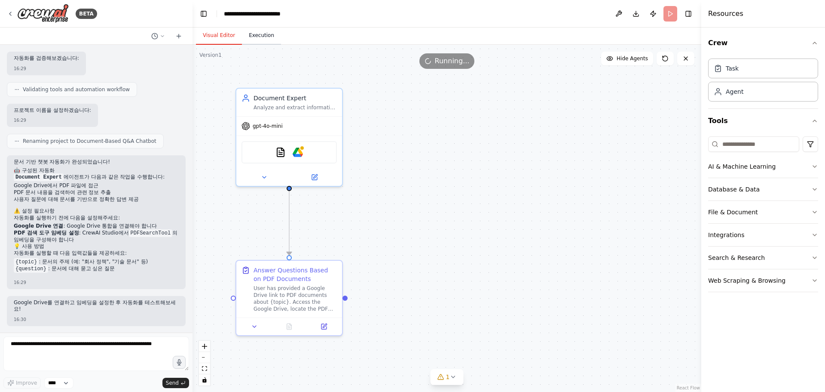
click at [265, 37] on button "Execution" at bounding box center [261, 36] width 39 height 18
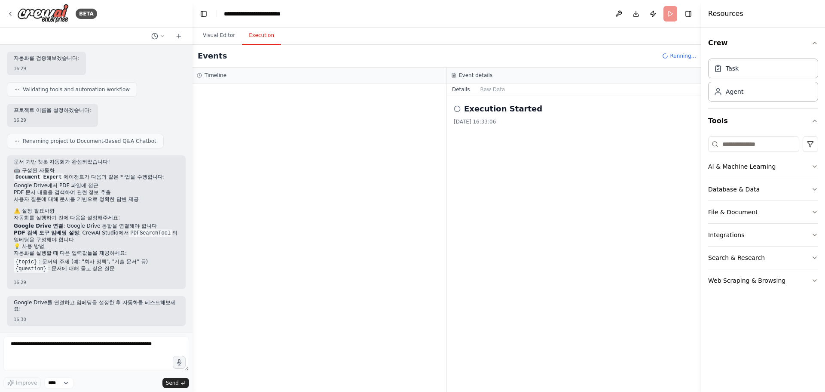
click at [460, 112] on icon at bounding box center [457, 108] width 7 height 7
click at [458, 110] on icon at bounding box center [457, 108] width 7 height 7
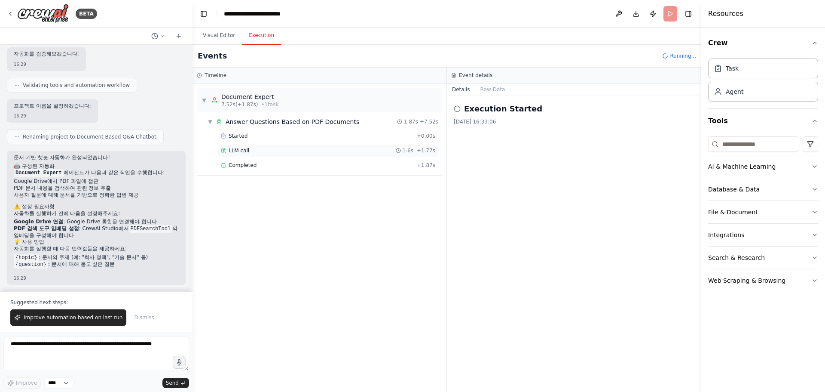
click at [331, 150] on div "LLM call 1.6s + 1.77s" at bounding box center [328, 150] width 215 height 7
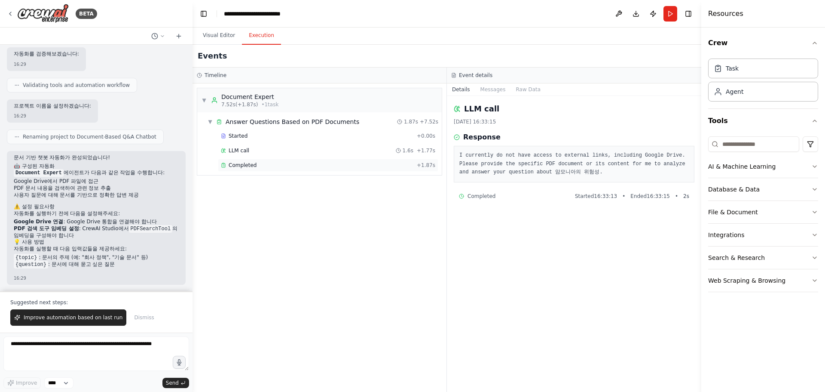
click at [334, 166] on div "Completed" at bounding box center [317, 165] width 193 height 7
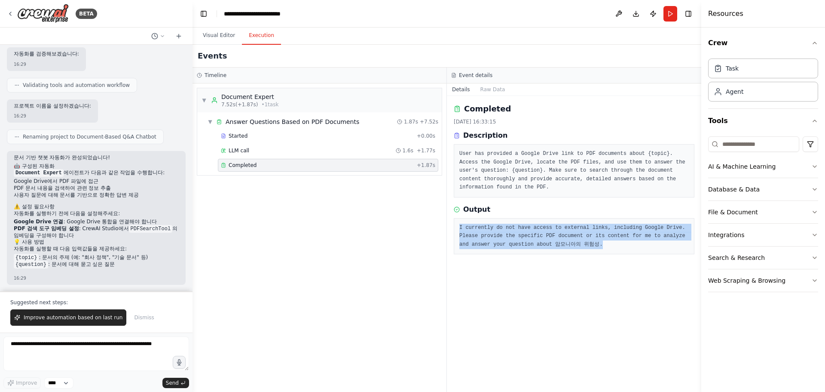
drag, startPoint x: 568, startPoint y: 234, endPoint x: 457, endPoint y: 209, distance: 114.4
click at [457, 218] on div "I currently do not have access to external links, including Google Drive. Pleas…" at bounding box center [574, 236] width 241 height 37
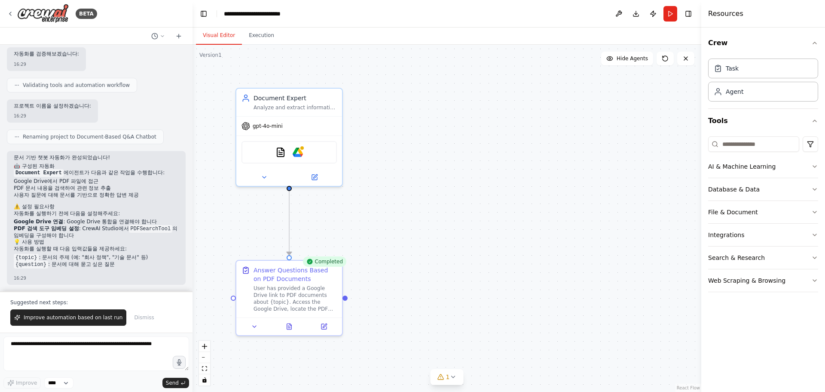
click at [224, 39] on button "Visual Editor" at bounding box center [219, 36] width 46 height 18
click at [293, 154] on img at bounding box center [298, 150] width 10 height 10
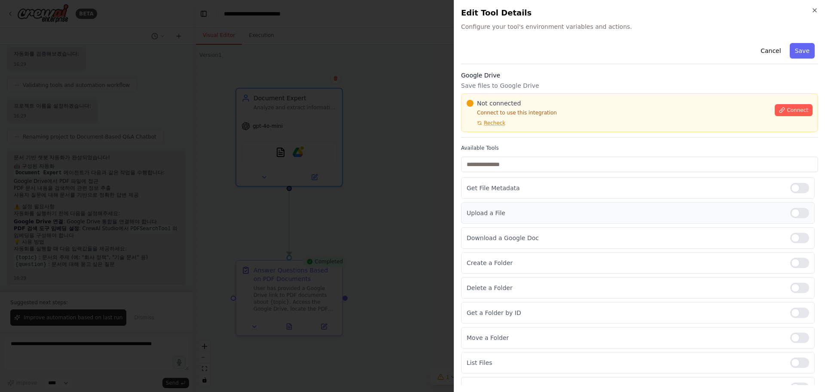
click at [576, 213] on p "Upload a File" at bounding box center [625, 212] width 317 height 9
click at [797, 211] on div at bounding box center [800, 213] width 19 height 10
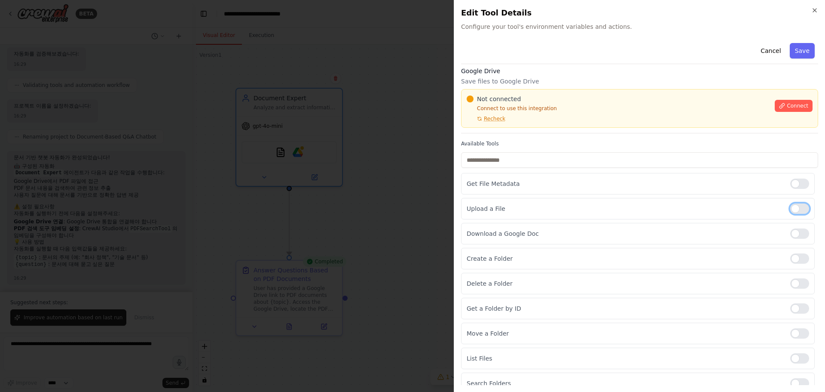
scroll to position [0, 0]
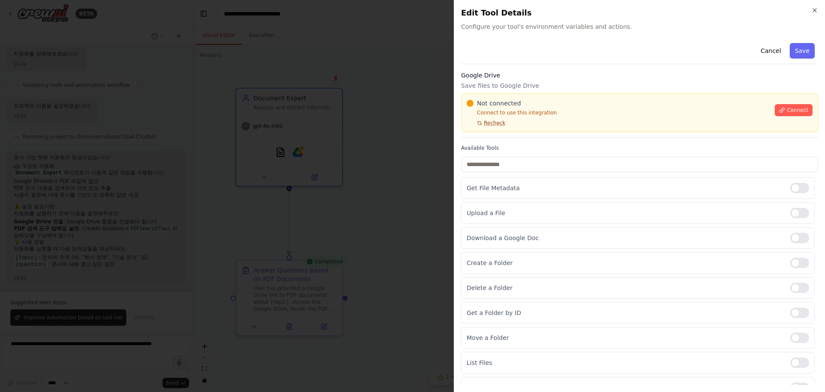
click at [495, 126] on span "Recheck" at bounding box center [494, 123] width 21 height 7
click at [795, 110] on span "Connect" at bounding box center [797, 110] width 21 height 7
click at [360, 163] on div at bounding box center [412, 196] width 825 height 392
